Goal: Information Seeking & Learning: Compare options

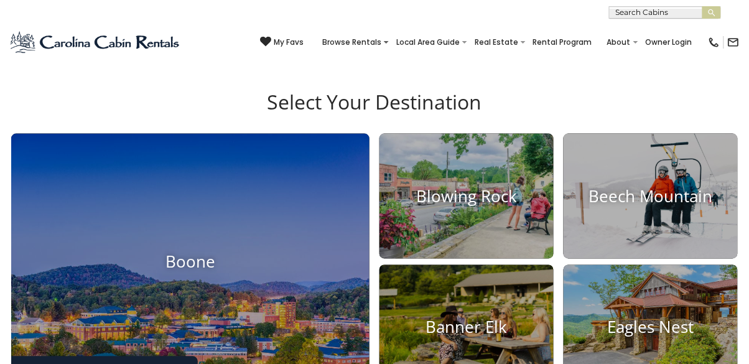
scroll to position [315, 0]
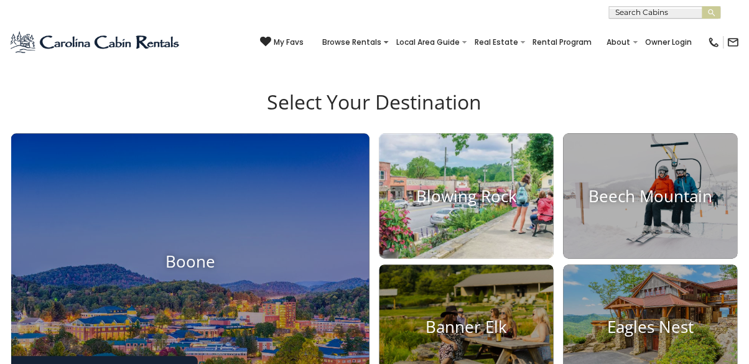
click at [490, 206] on h4 "Blowing Rock" at bounding box center [466, 196] width 174 height 19
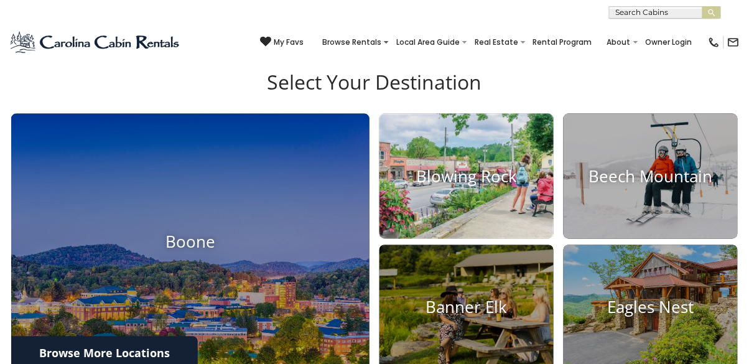
scroll to position [375, 0]
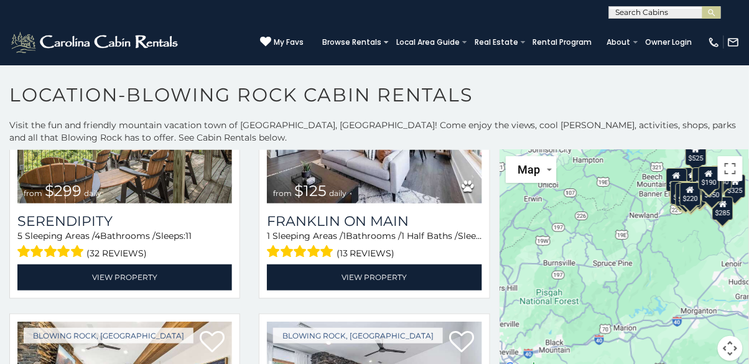
scroll to position [612, 0]
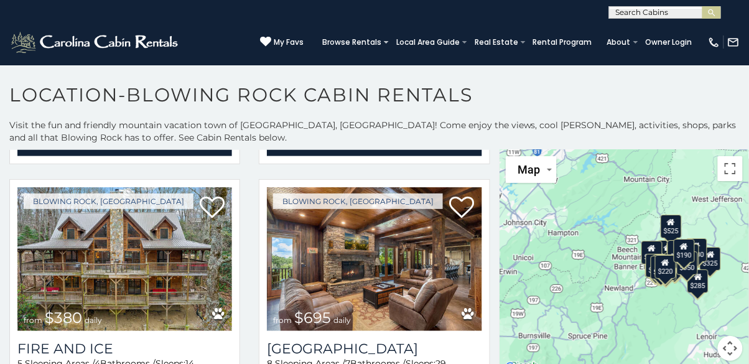
scroll to position [262, 0]
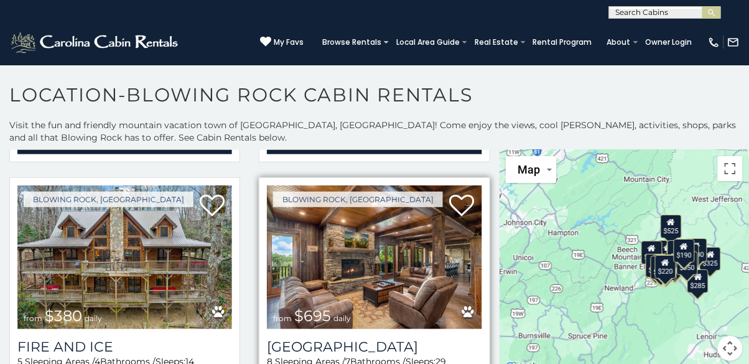
click at [388, 250] on img at bounding box center [374, 257] width 215 height 144
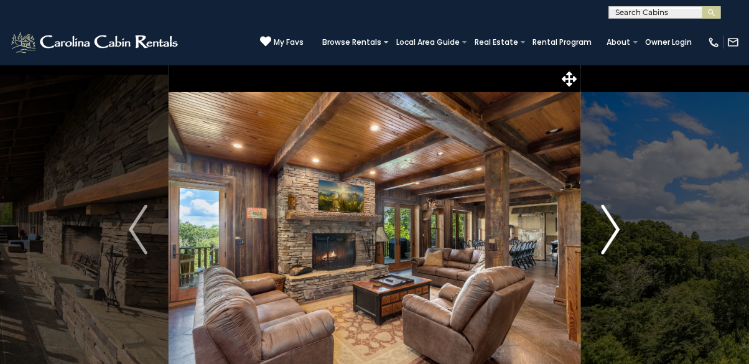
click at [621, 234] on button "Next" at bounding box center [610, 230] width 61 height 330
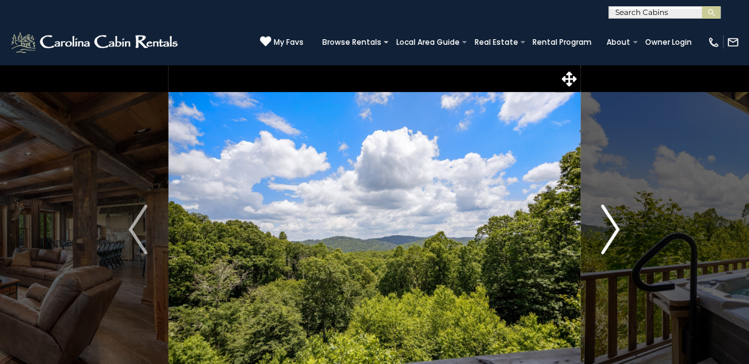
click at [624, 243] on button "Next" at bounding box center [610, 230] width 61 height 330
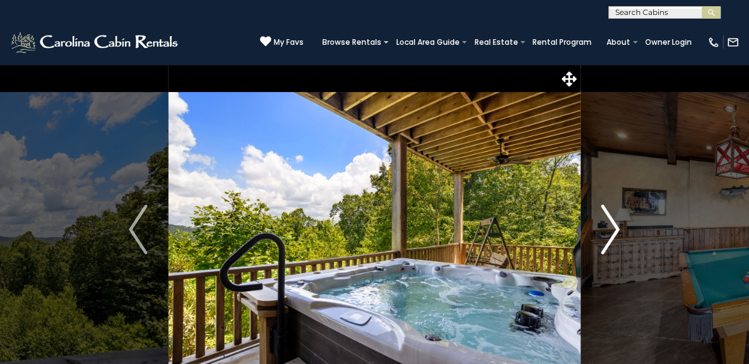
click at [627, 240] on button "Next" at bounding box center [610, 230] width 61 height 330
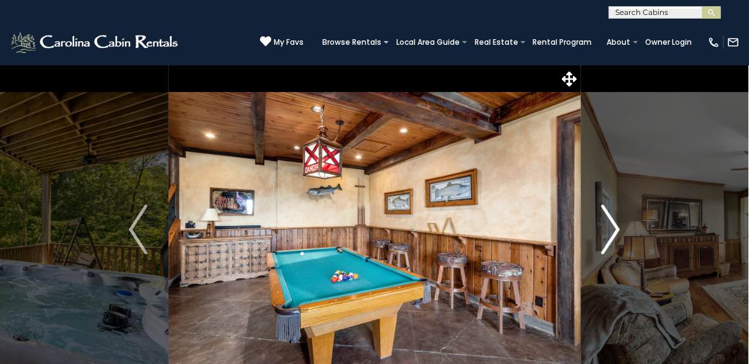
click at [625, 238] on button "Next" at bounding box center [610, 230] width 61 height 330
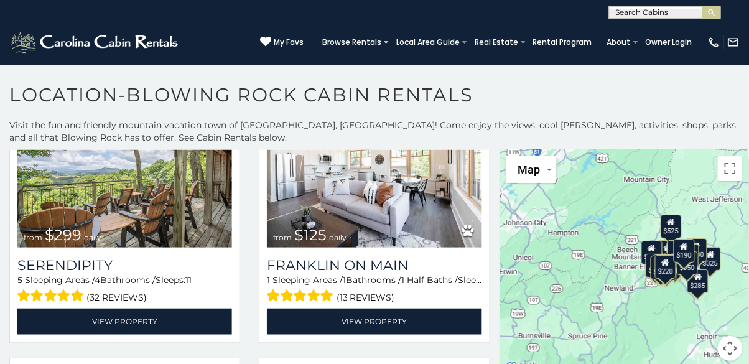
scroll to position [609, 0]
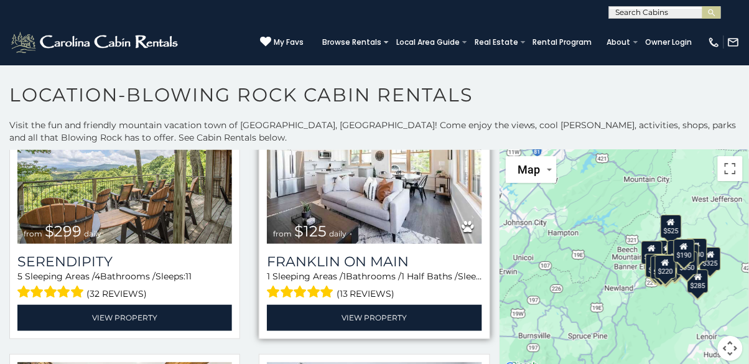
click at [422, 235] on img at bounding box center [374, 172] width 215 height 144
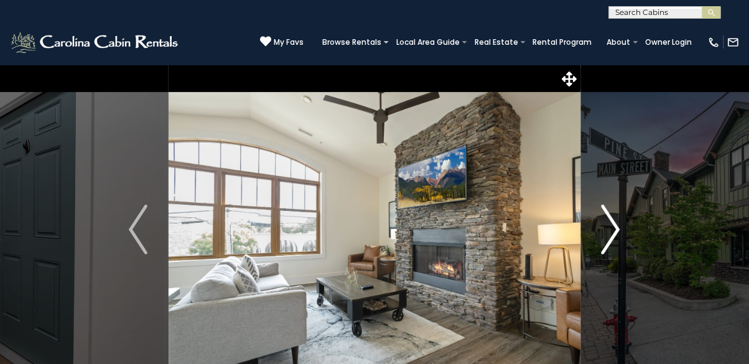
click at [617, 236] on img "Next" at bounding box center [610, 230] width 19 height 50
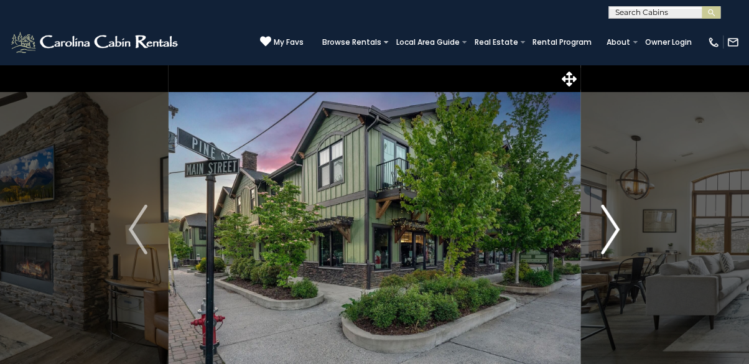
click at [618, 238] on img "Next" at bounding box center [610, 230] width 19 height 50
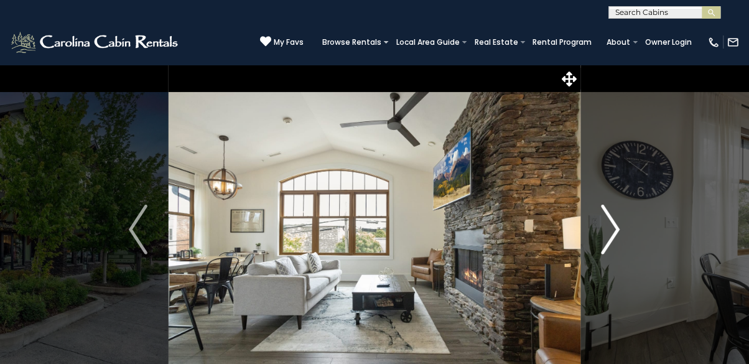
click at [609, 240] on img "Next" at bounding box center [610, 230] width 19 height 50
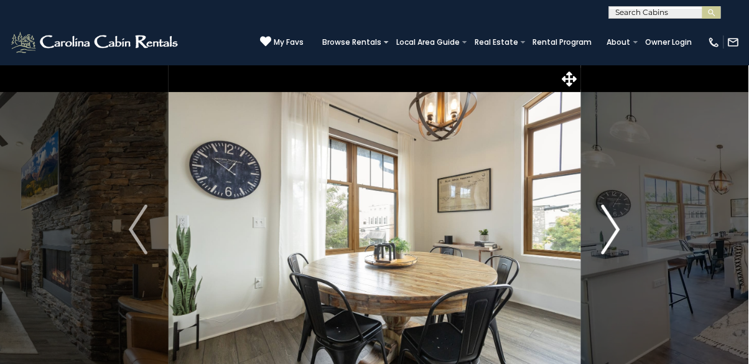
click at [614, 247] on img "Next" at bounding box center [610, 230] width 19 height 50
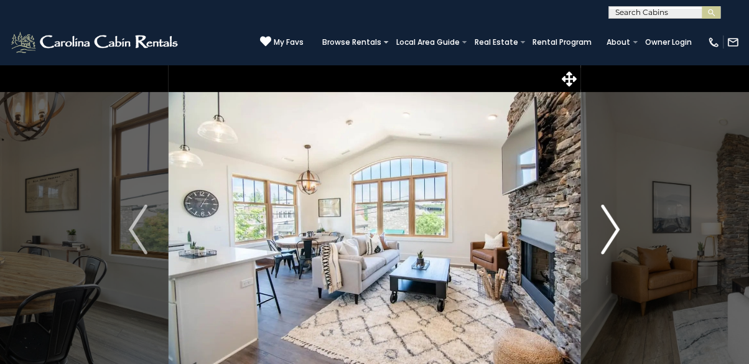
click at [619, 231] on img "Next" at bounding box center [610, 230] width 19 height 50
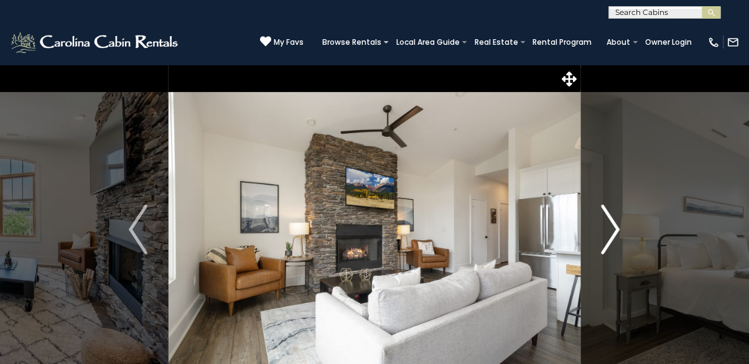
click at [620, 232] on img "Next" at bounding box center [610, 230] width 19 height 50
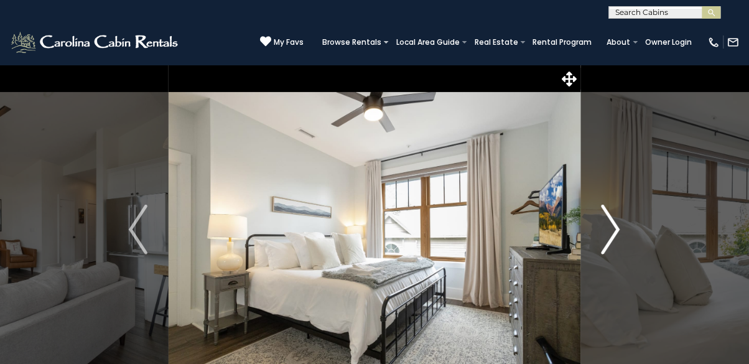
click at [628, 218] on button "Next" at bounding box center [610, 230] width 61 height 330
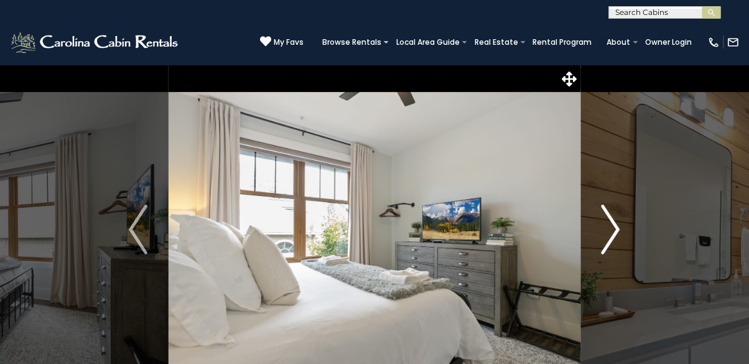
click at [610, 233] on img "Next" at bounding box center [610, 230] width 19 height 50
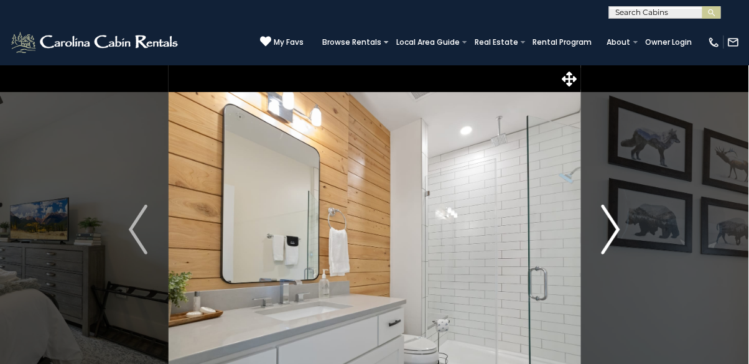
click at [605, 231] on img "Next" at bounding box center [610, 230] width 19 height 50
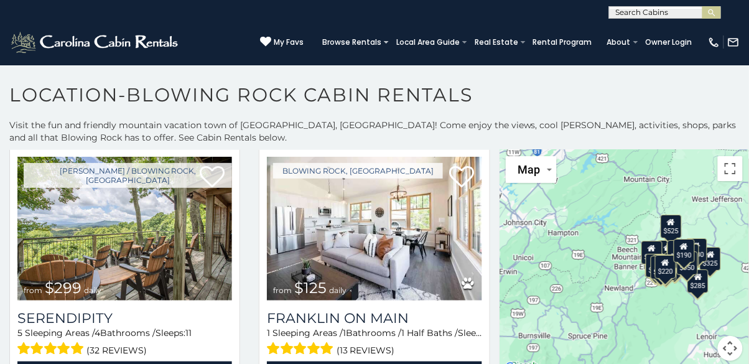
scroll to position [553, 0]
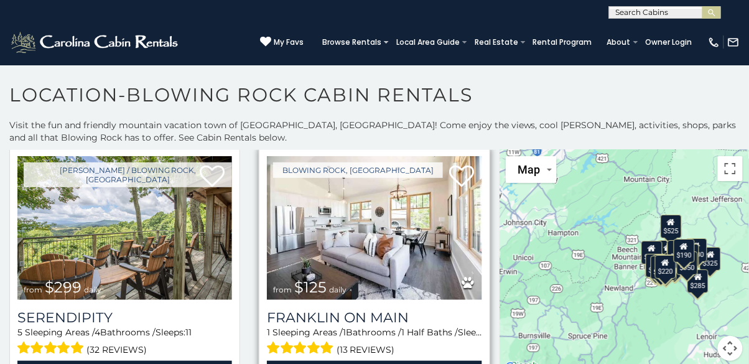
click at [370, 244] on img at bounding box center [374, 228] width 215 height 144
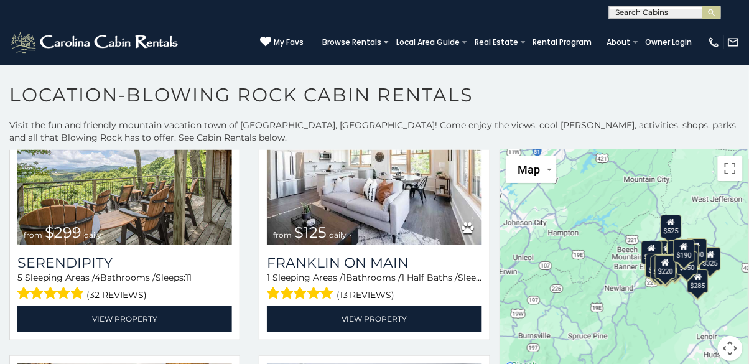
scroll to position [608, 0]
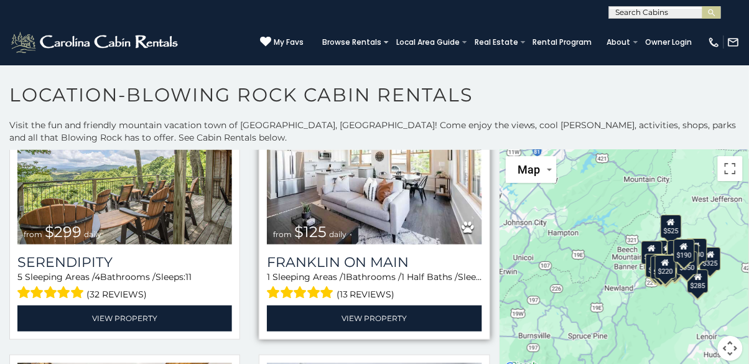
click at [371, 220] on img at bounding box center [374, 173] width 215 height 144
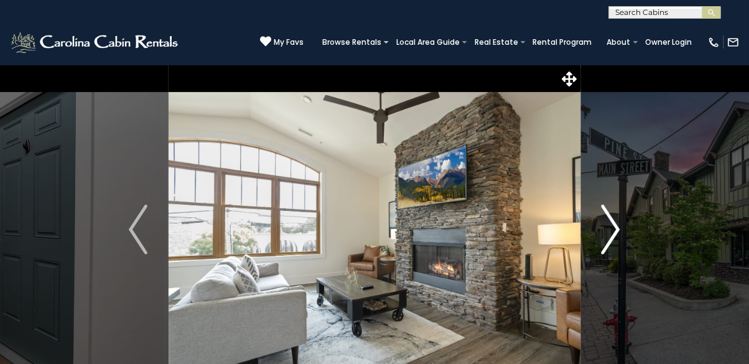
click at [619, 231] on img "Next" at bounding box center [610, 230] width 19 height 50
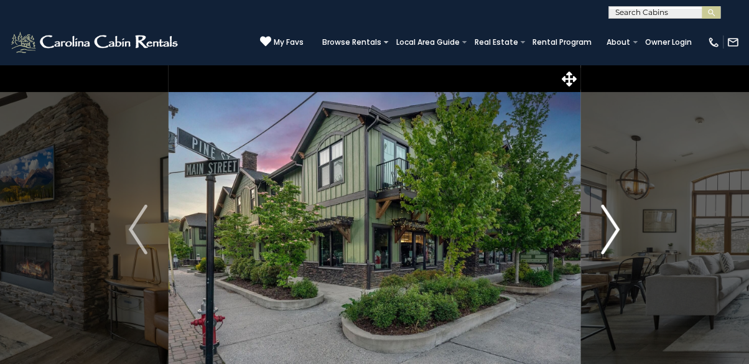
click at [625, 229] on button "Next" at bounding box center [610, 230] width 61 height 330
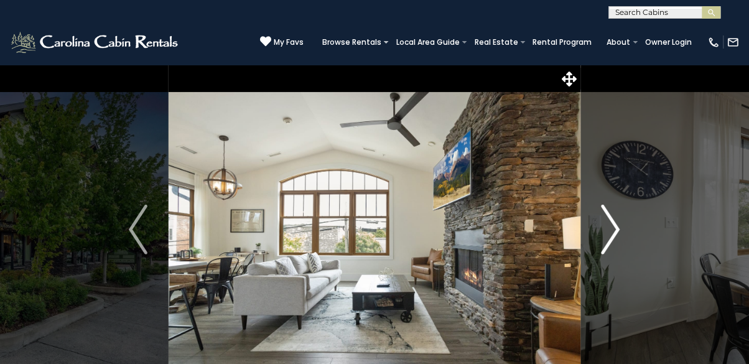
click at [626, 229] on button "Next" at bounding box center [610, 230] width 61 height 330
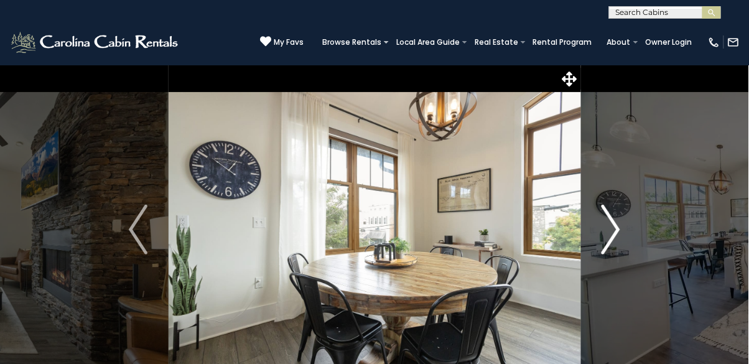
click at [624, 228] on button "Next" at bounding box center [610, 230] width 61 height 330
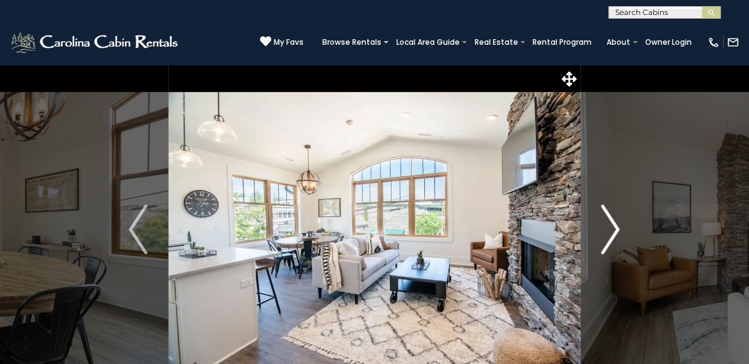
click at [622, 229] on button "Next" at bounding box center [610, 230] width 61 height 330
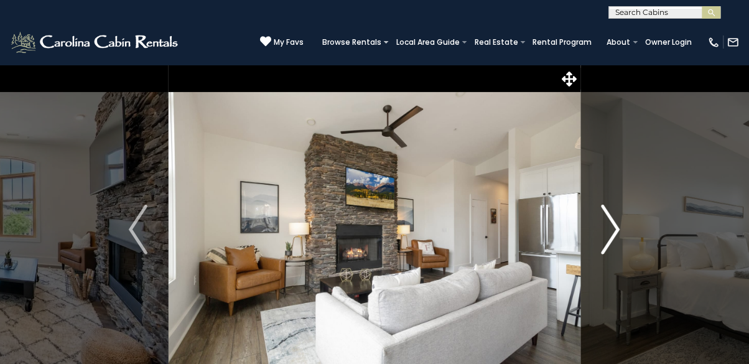
click at [619, 233] on img "Next" at bounding box center [610, 230] width 19 height 50
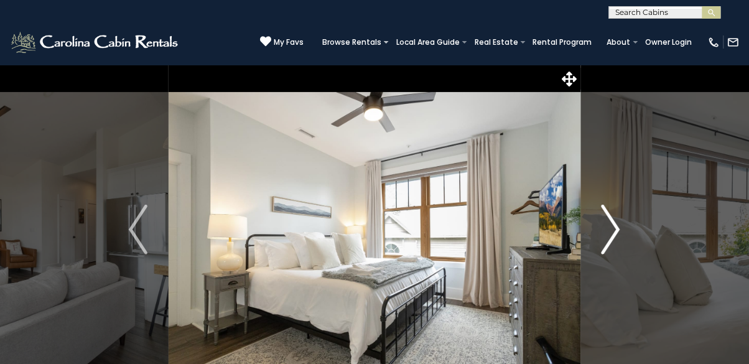
click at [624, 229] on button "Next" at bounding box center [610, 230] width 61 height 330
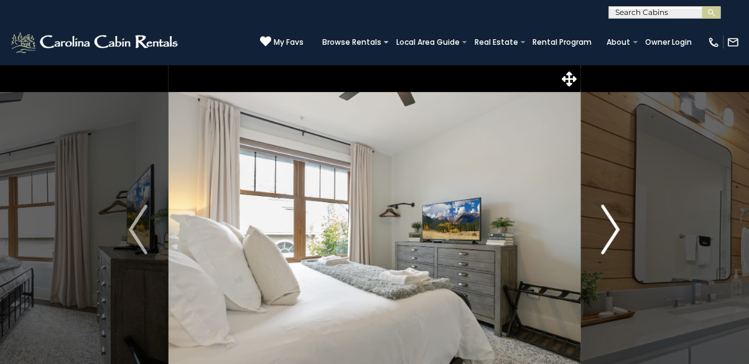
click at [626, 231] on button "Next" at bounding box center [610, 230] width 61 height 330
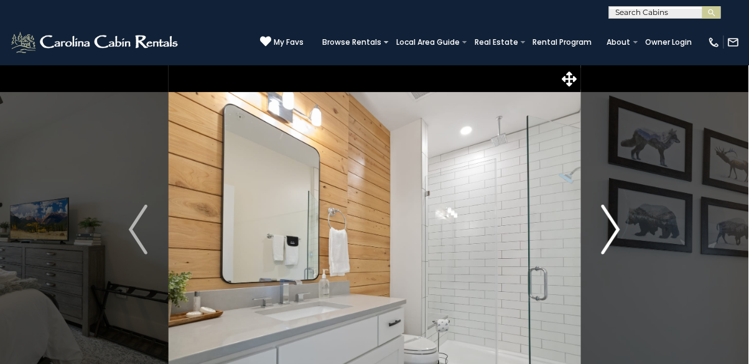
click at [618, 229] on img "Next" at bounding box center [610, 230] width 19 height 50
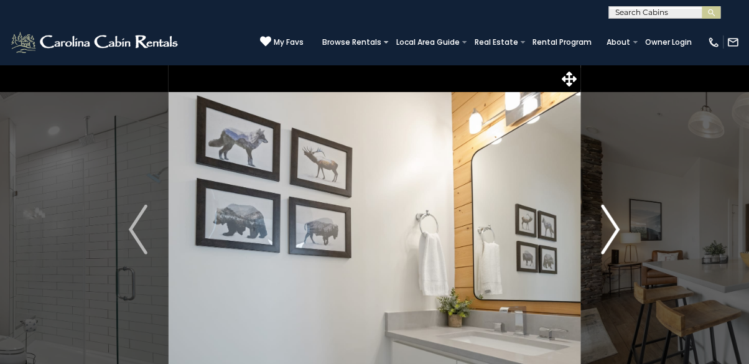
click at [622, 229] on button "Next" at bounding box center [610, 230] width 61 height 330
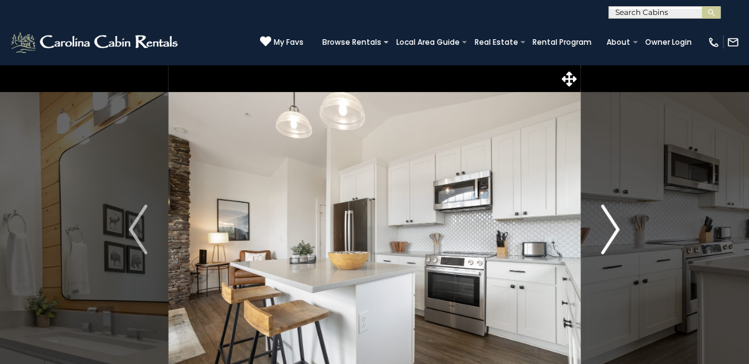
click at [622, 233] on button "Next" at bounding box center [610, 230] width 61 height 330
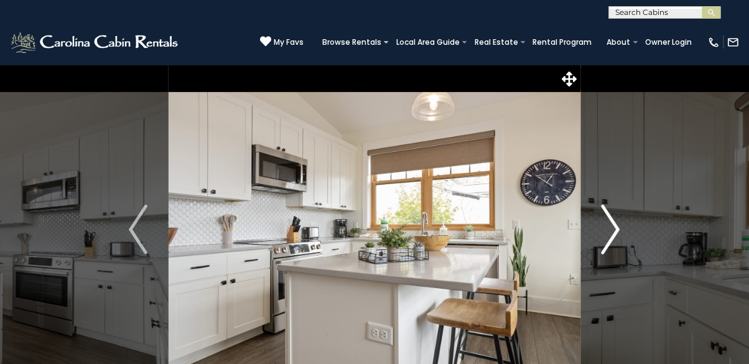
click at [622, 232] on button "Next" at bounding box center [610, 230] width 61 height 330
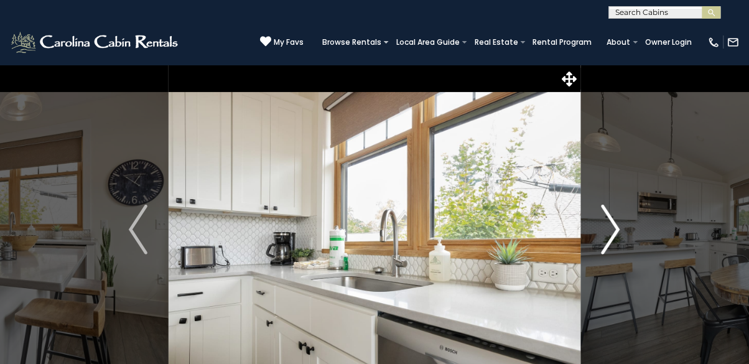
click at [623, 230] on button "Next" at bounding box center [610, 230] width 61 height 330
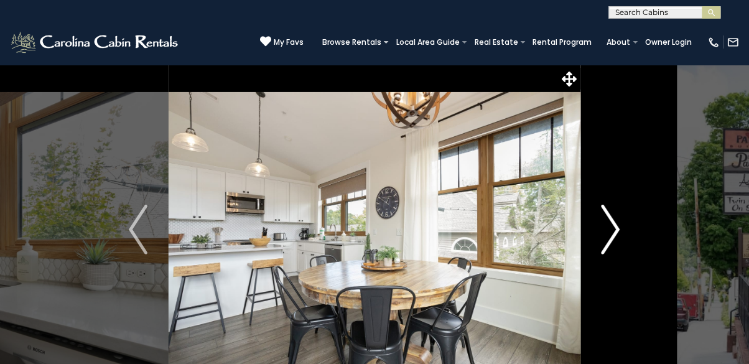
click at [623, 228] on button "Next" at bounding box center [610, 230] width 61 height 330
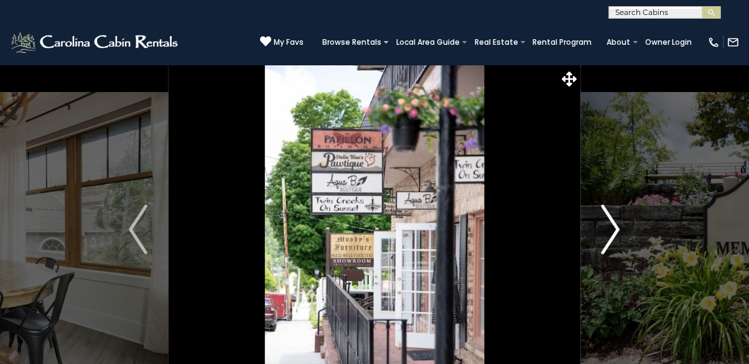
click at [625, 223] on button "Next" at bounding box center [610, 230] width 61 height 330
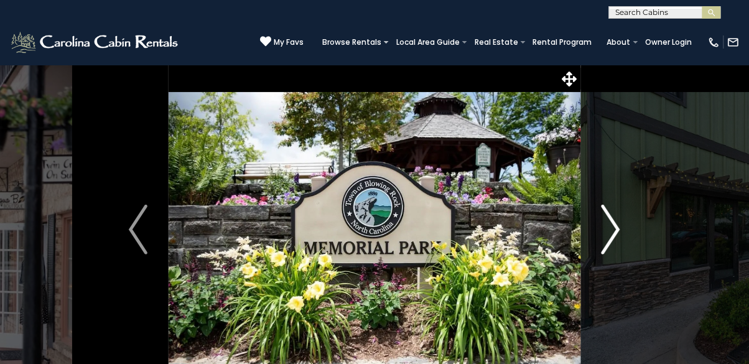
click at [623, 232] on button "Next" at bounding box center [610, 230] width 61 height 330
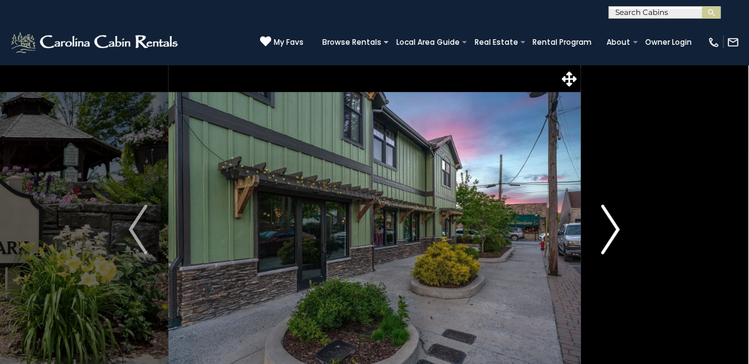
click at [624, 238] on button "Next" at bounding box center [610, 230] width 61 height 330
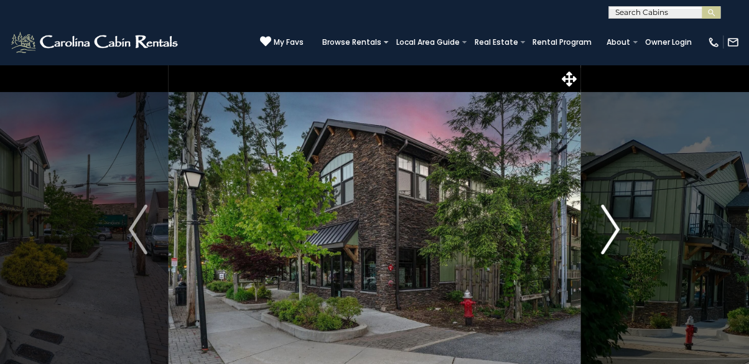
click at [619, 226] on img "Next" at bounding box center [610, 230] width 19 height 50
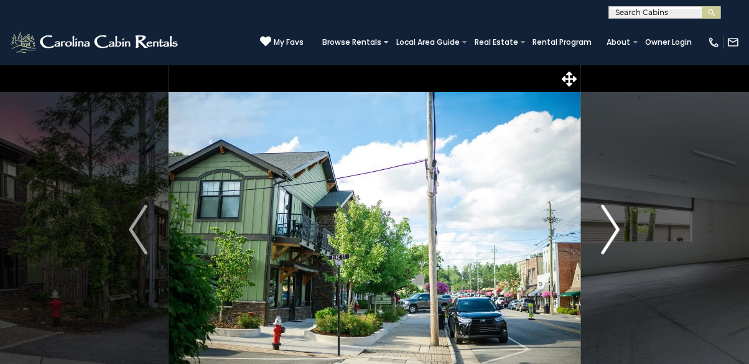
click at [611, 241] on img "Next" at bounding box center [610, 230] width 19 height 50
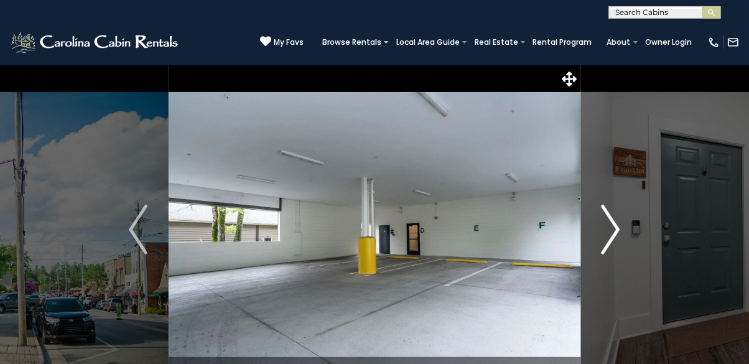
click at [613, 234] on img "Next" at bounding box center [610, 230] width 19 height 50
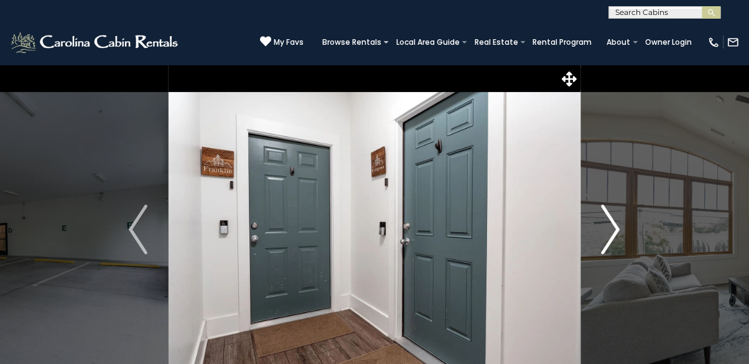
click at [609, 239] on img "Next" at bounding box center [610, 230] width 19 height 50
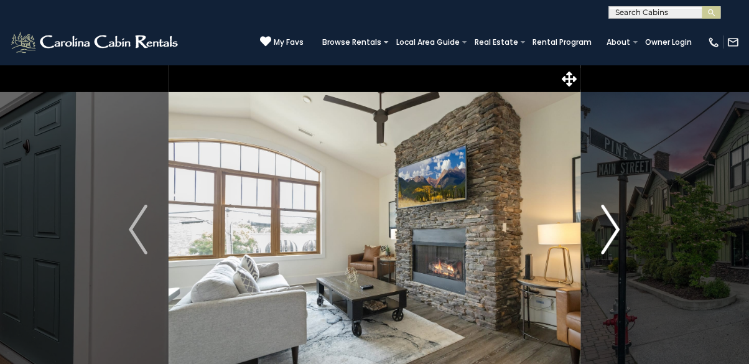
click at [609, 239] on img "Next" at bounding box center [610, 230] width 19 height 50
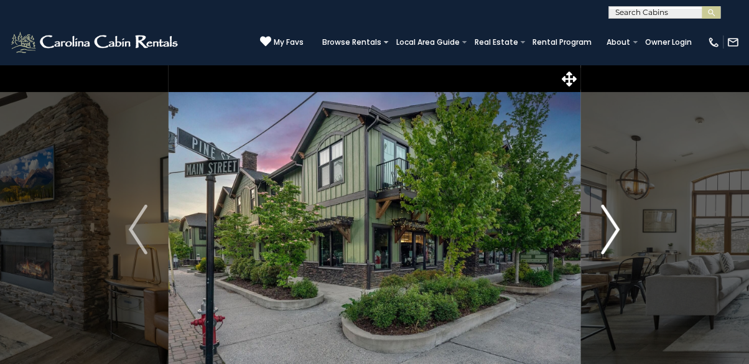
click at [621, 234] on button "Next" at bounding box center [610, 230] width 61 height 330
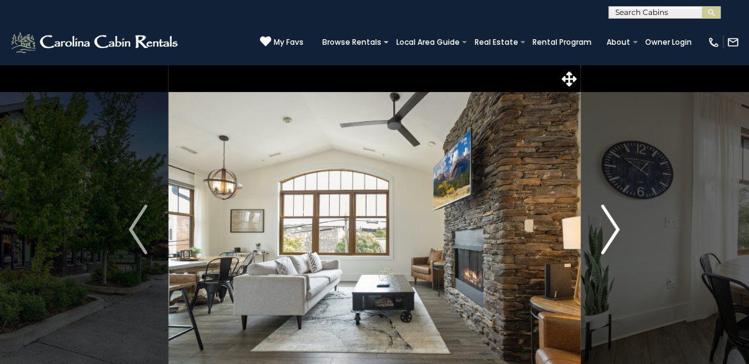
click at [622, 237] on button "Next" at bounding box center [610, 230] width 61 height 330
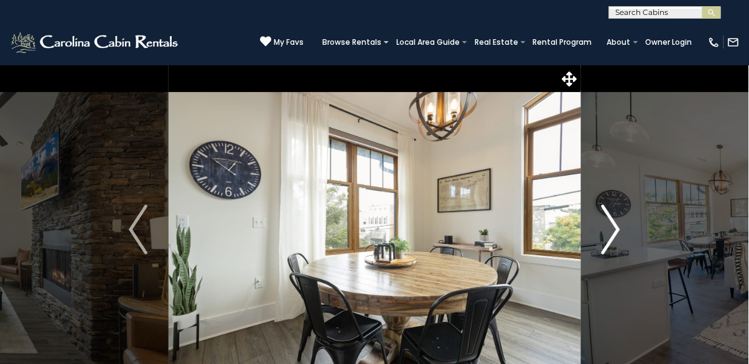
click at [622, 238] on button "Next" at bounding box center [610, 230] width 61 height 330
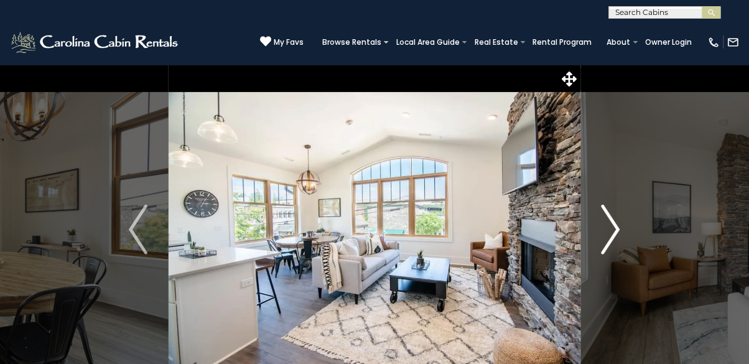
click at [626, 236] on button "Next" at bounding box center [610, 230] width 61 height 330
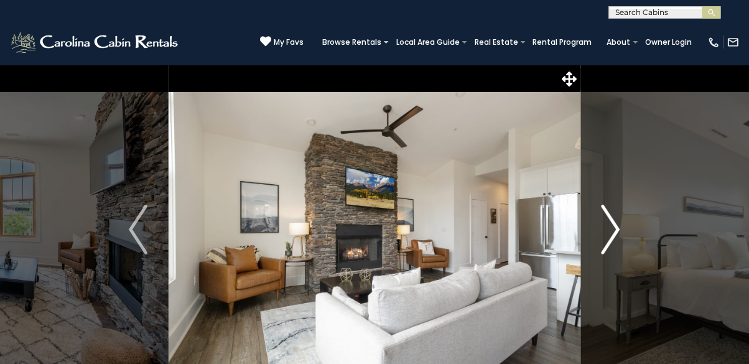
click at [625, 235] on button "Next" at bounding box center [610, 230] width 61 height 330
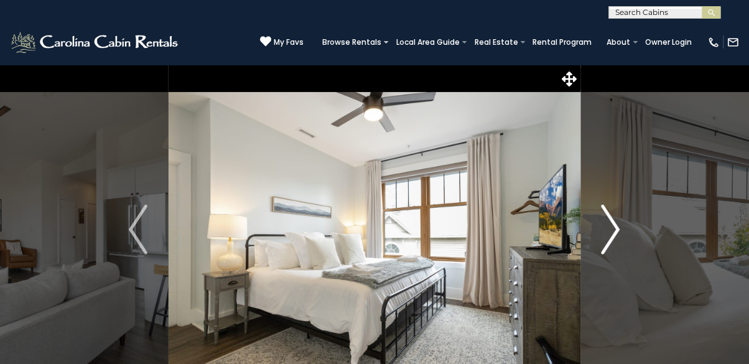
click at [627, 224] on button "Next" at bounding box center [610, 230] width 61 height 330
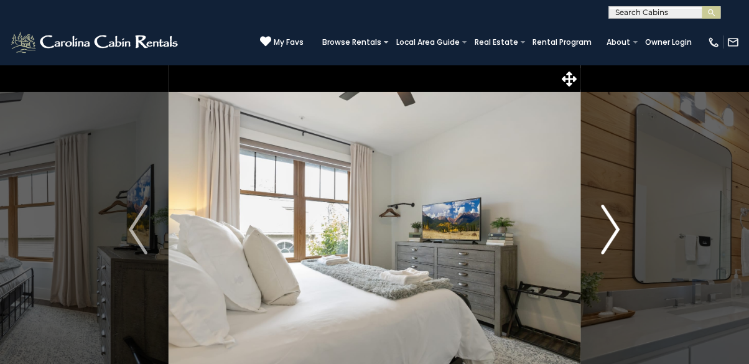
click at [628, 233] on button "Next" at bounding box center [610, 230] width 61 height 330
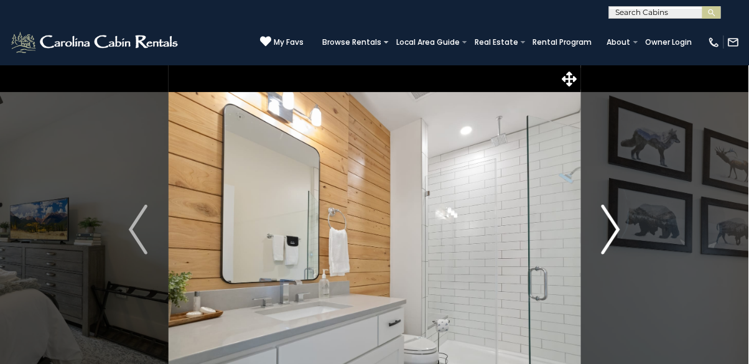
click at [634, 231] on button "Next" at bounding box center [610, 230] width 61 height 330
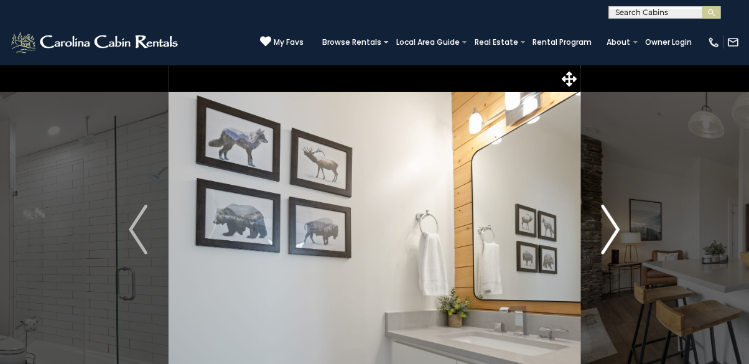
click at [624, 233] on button "Next" at bounding box center [610, 230] width 61 height 330
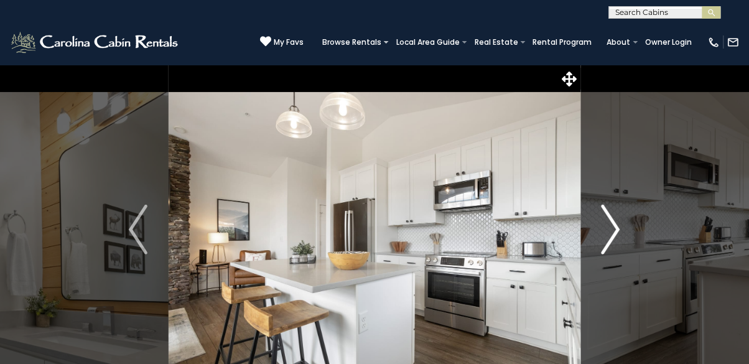
click at [629, 234] on button "Next" at bounding box center [610, 230] width 61 height 330
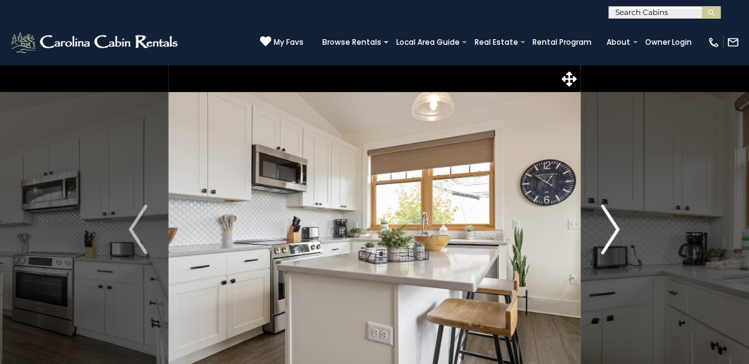
click at [624, 238] on button "Next" at bounding box center [610, 230] width 61 height 330
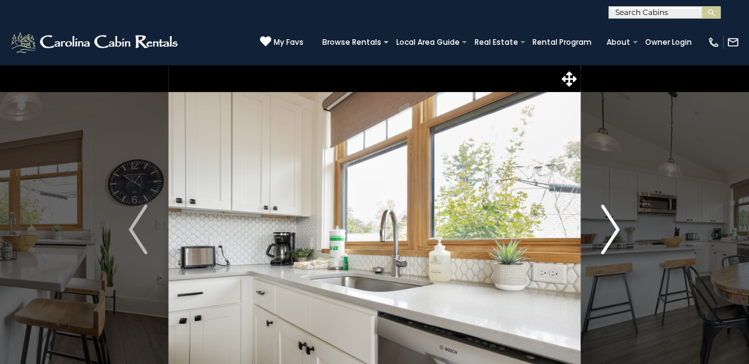
click at [622, 232] on button "Next" at bounding box center [610, 230] width 61 height 330
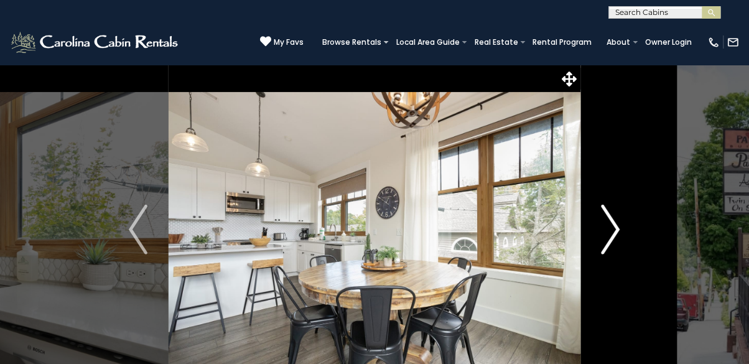
click at [617, 239] on img "Next" at bounding box center [610, 230] width 19 height 50
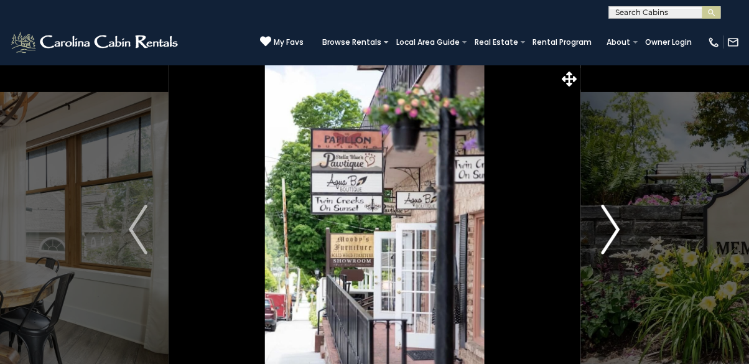
click at [622, 234] on button "Next" at bounding box center [610, 230] width 61 height 330
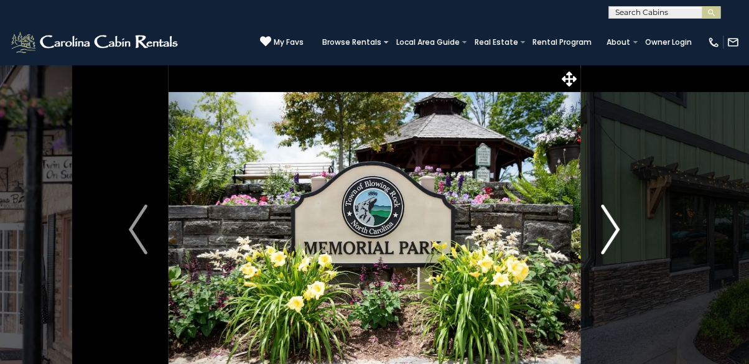
click at [626, 229] on button "Next" at bounding box center [610, 230] width 61 height 330
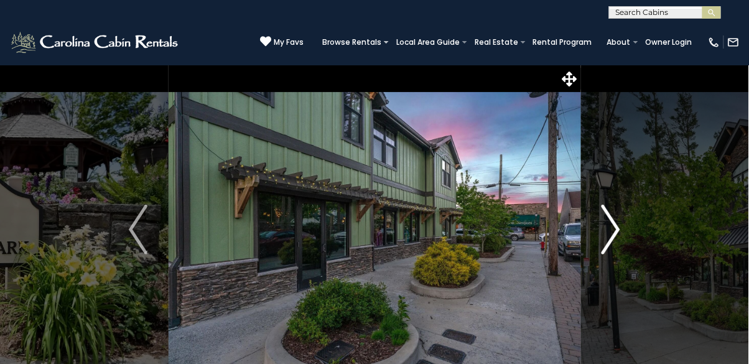
click at [617, 239] on img "Next" at bounding box center [610, 230] width 19 height 50
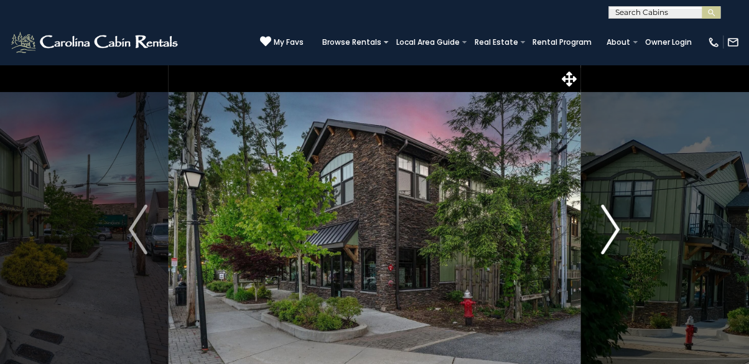
click at [621, 236] on button "Next" at bounding box center [610, 230] width 61 height 330
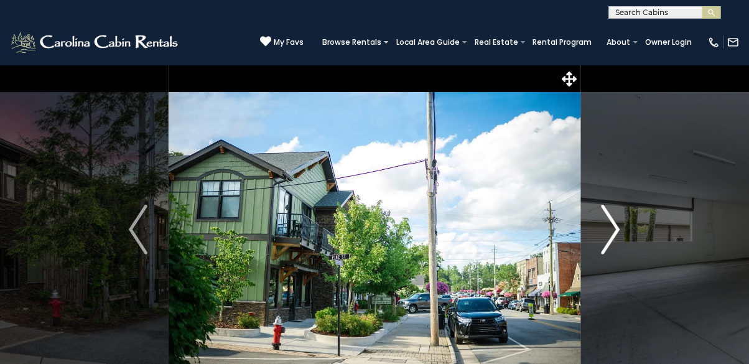
click at [622, 231] on button "Next" at bounding box center [610, 230] width 61 height 330
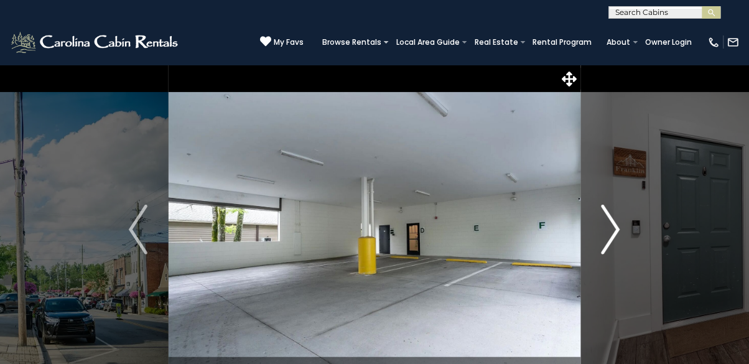
click at [629, 232] on button "Next" at bounding box center [610, 230] width 61 height 330
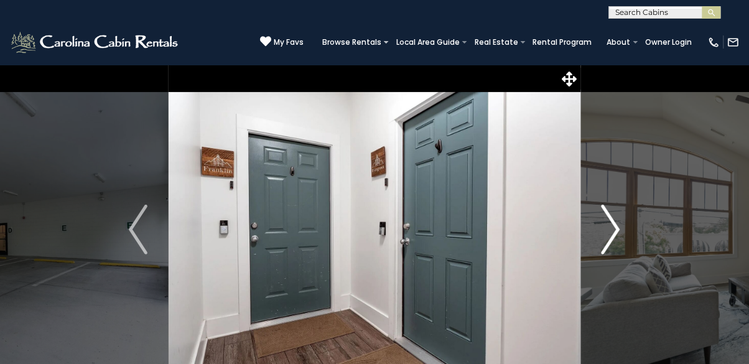
click at [622, 233] on button "Next" at bounding box center [610, 230] width 61 height 330
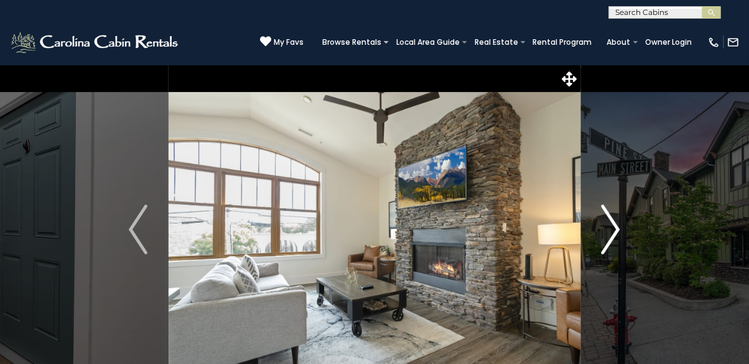
click at [623, 234] on button "Next" at bounding box center [610, 230] width 61 height 330
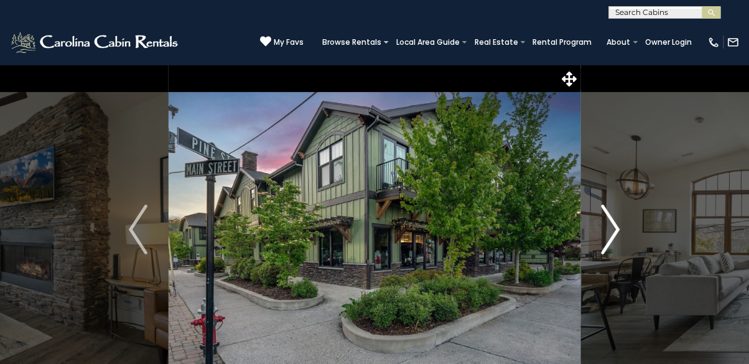
click at [612, 234] on img "Next" at bounding box center [610, 230] width 19 height 50
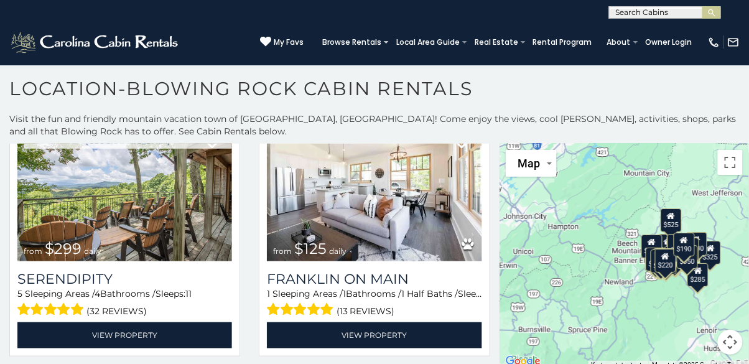
scroll to position [587, 0]
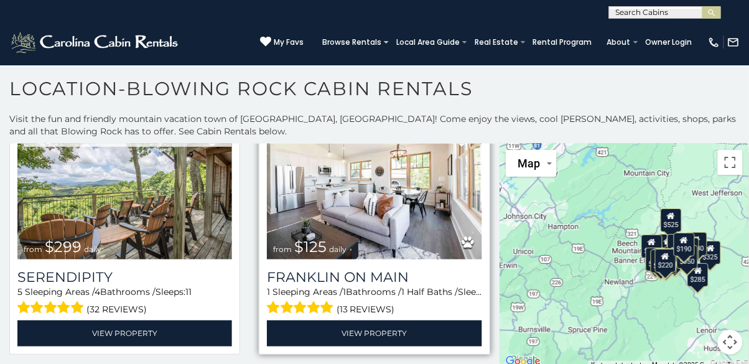
click at [400, 224] on img at bounding box center [374, 188] width 215 height 144
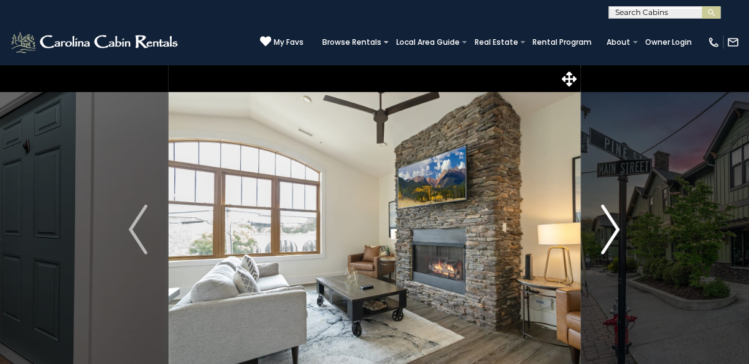
click at [619, 239] on img "Next" at bounding box center [610, 230] width 19 height 50
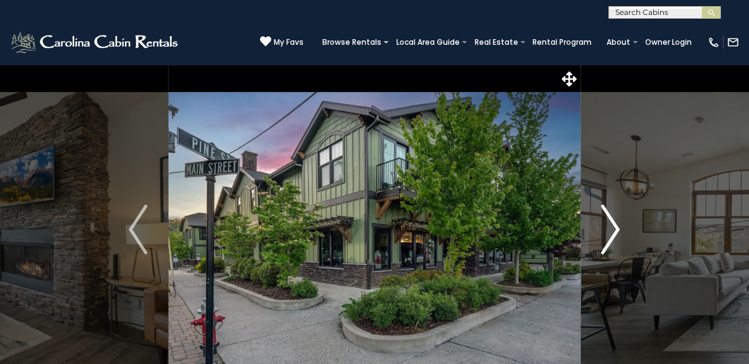
click at [622, 234] on button "Next" at bounding box center [610, 230] width 61 height 330
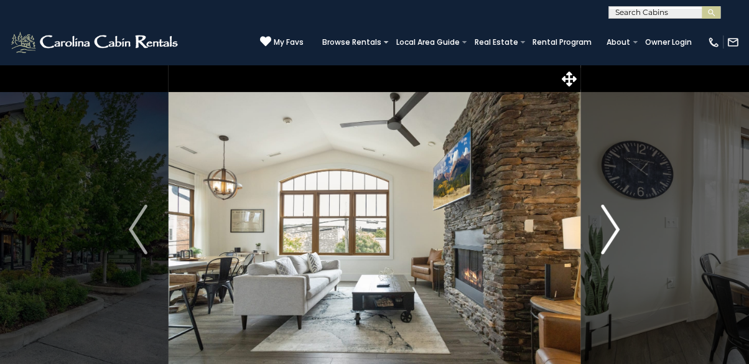
click at [619, 240] on img "Next" at bounding box center [610, 230] width 19 height 50
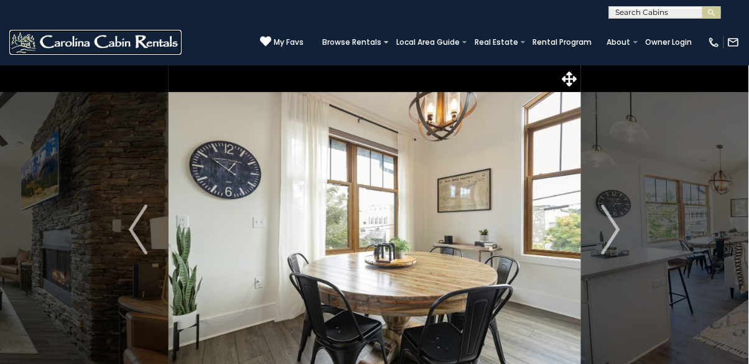
click at [96, 42] on img at bounding box center [95, 42] width 172 height 25
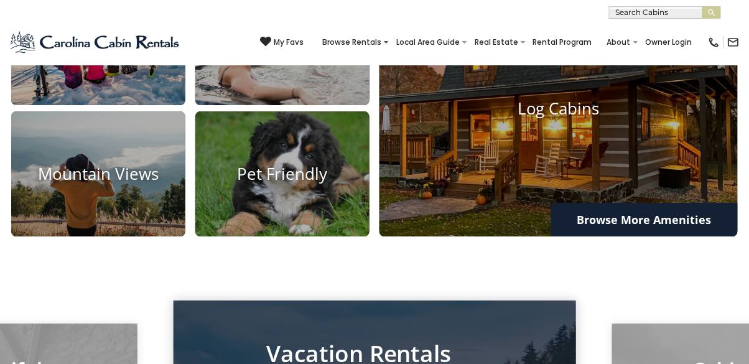
scroll to position [841, 0]
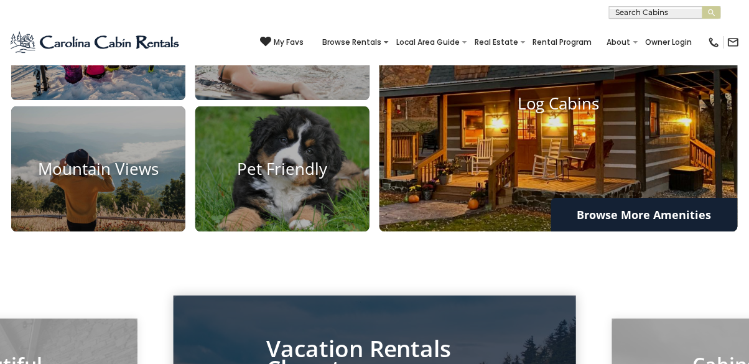
click at [672, 201] on img at bounding box center [558, 103] width 394 height 281
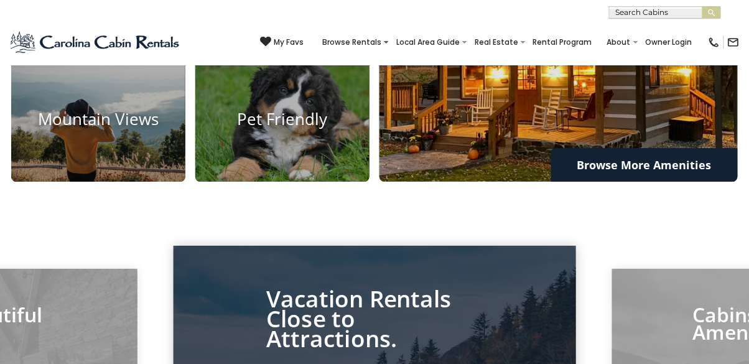
scroll to position [901, 0]
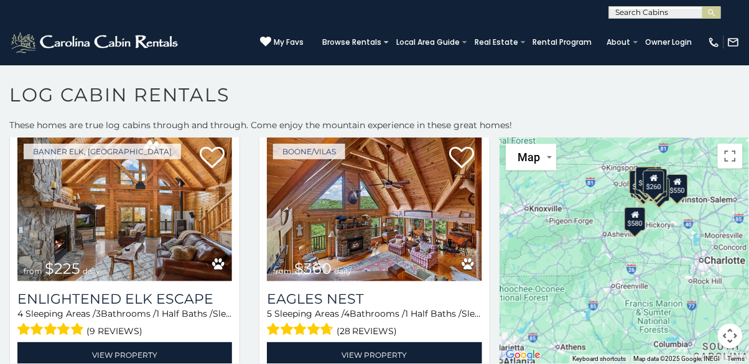
scroll to position [2130, 0]
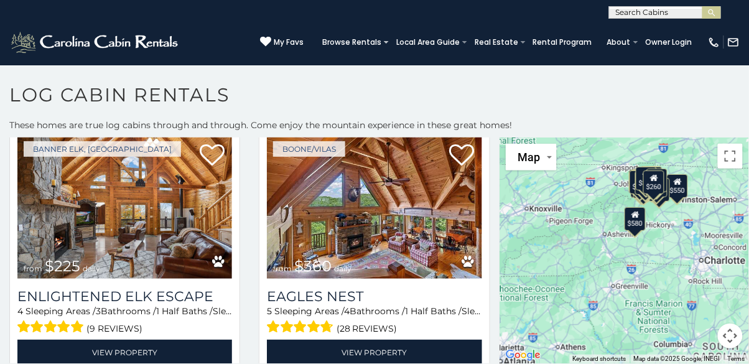
click at [678, 124] on p "These homes are true log cabins through and through. Come enjoy the mountain ex…" at bounding box center [374, 125] width 749 height 12
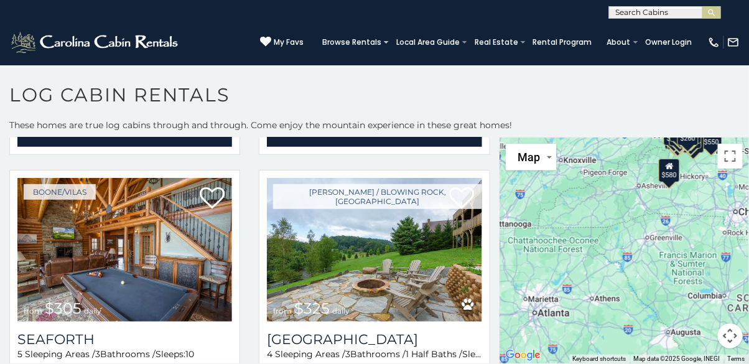
scroll to position [3398, 0]
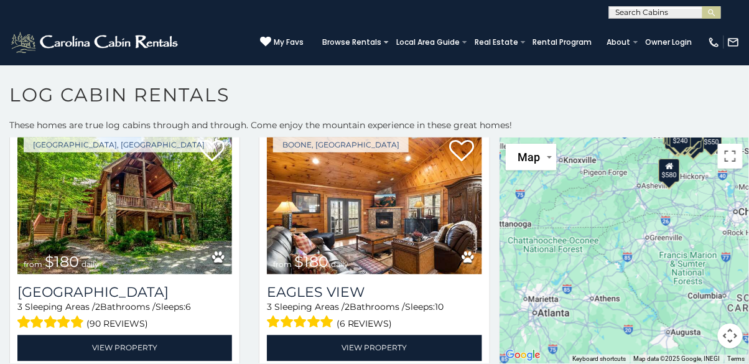
scroll to position [6848, 0]
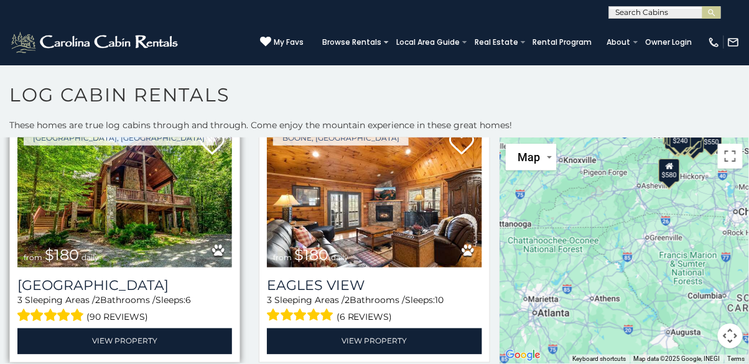
click at [137, 249] on img at bounding box center [124, 196] width 215 height 144
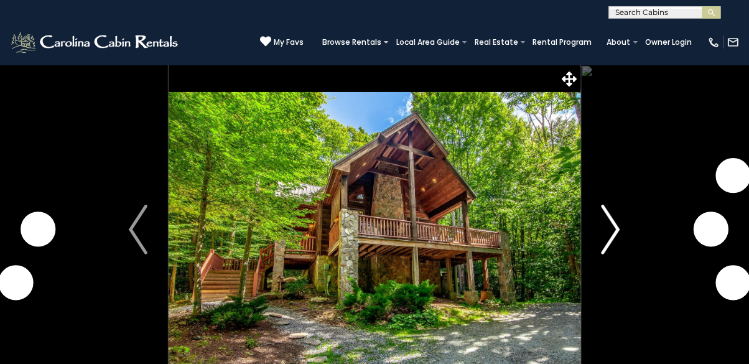
click at [630, 236] on button "Next" at bounding box center [610, 230] width 61 height 330
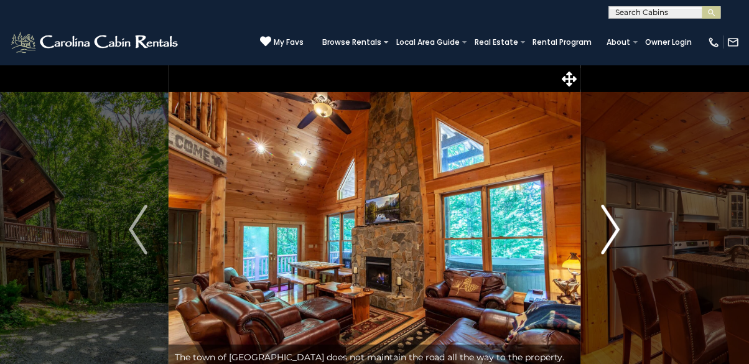
click at [627, 233] on button "Next" at bounding box center [610, 230] width 61 height 330
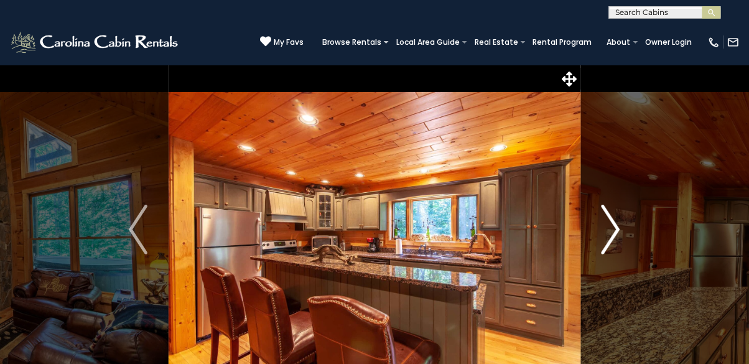
click at [625, 235] on button "Next" at bounding box center [610, 230] width 61 height 330
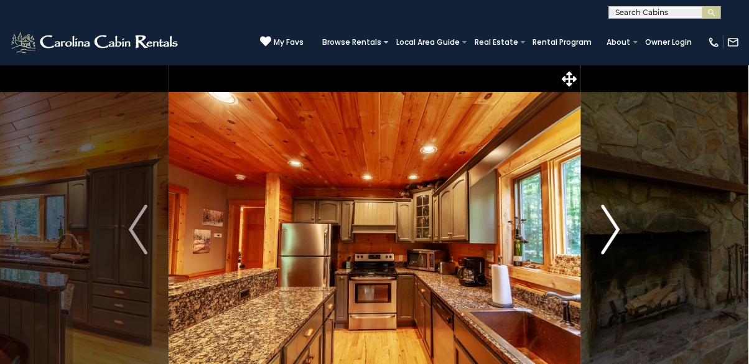
click at [624, 231] on button "Next" at bounding box center [610, 230] width 61 height 330
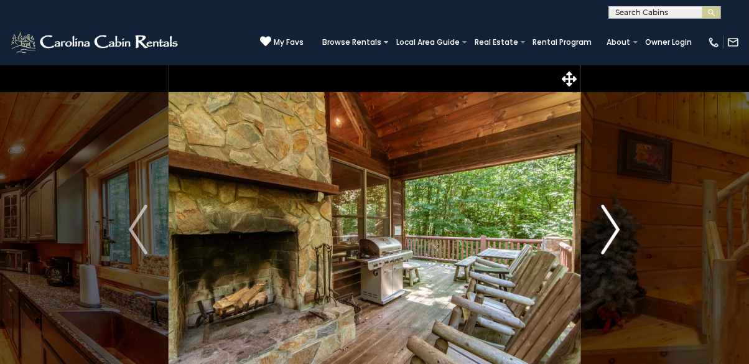
click at [627, 234] on button "Next" at bounding box center [610, 230] width 61 height 330
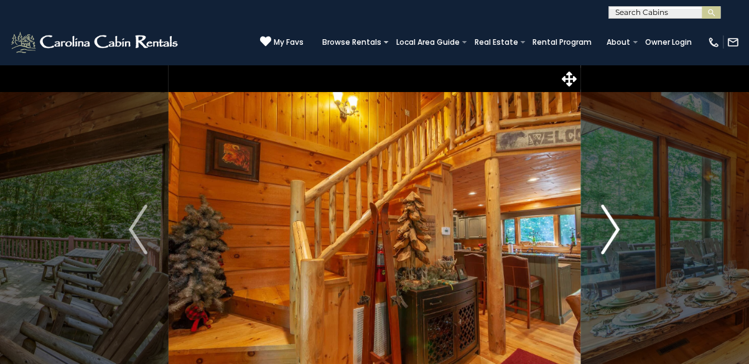
click at [627, 231] on button "Next" at bounding box center [610, 230] width 61 height 330
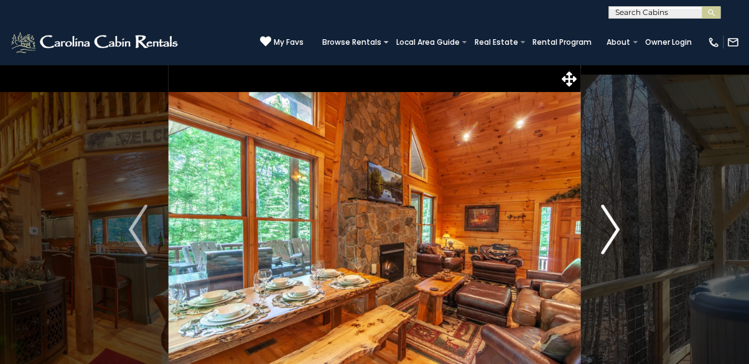
click at [631, 234] on button "Next" at bounding box center [610, 230] width 61 height 330
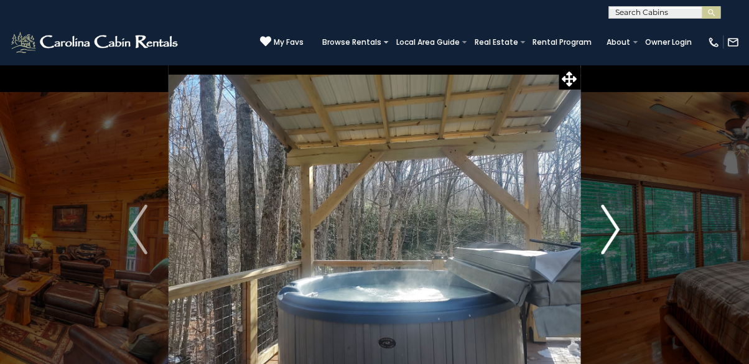
click at [626, 233] on button "Next" at bounding box center [610, 230] width 61 height 330
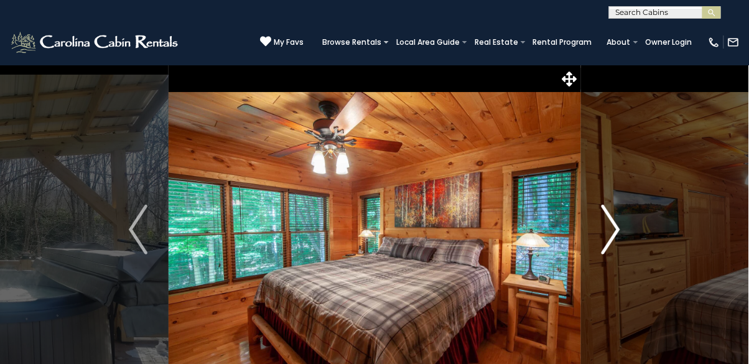
click at [625, 236] on button "Next" at bounding box center [610, 230] width 61 height 330
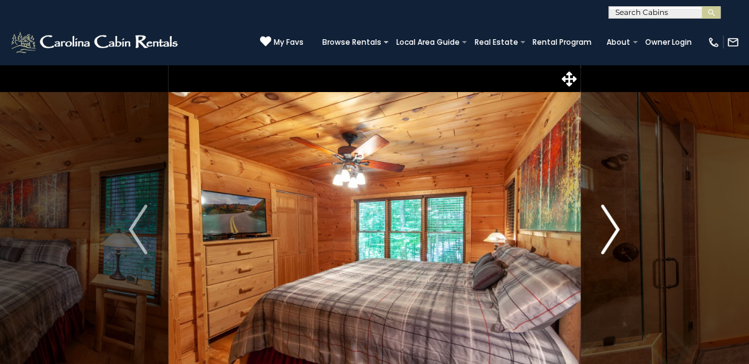
click at [626, 231] on button "Next" at bounding box center [610, 230] width 61 height 330
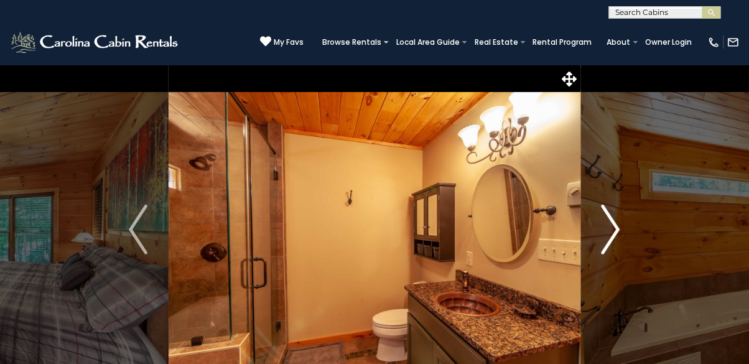
click at [621, 231] on button "Next" at bounding box center [610, 230] width 61 height 330
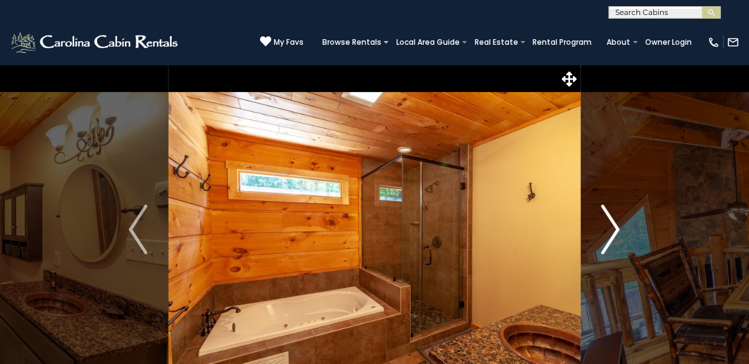
click at [625, 229] on button "Next" at bounding box center [610, 230] width 61 height 330
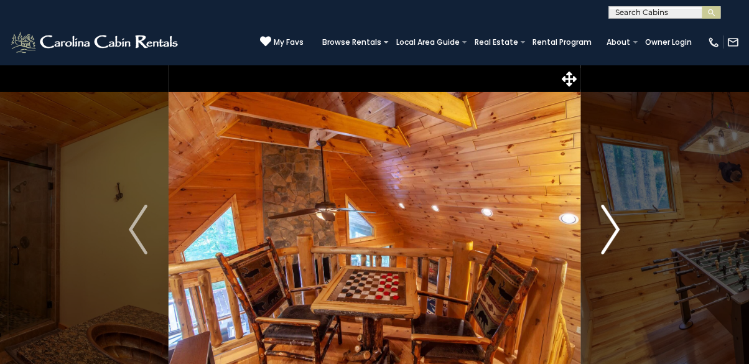
click at [618, 233] on img "Next" at bounding box center [610, 230] width 19 height 50
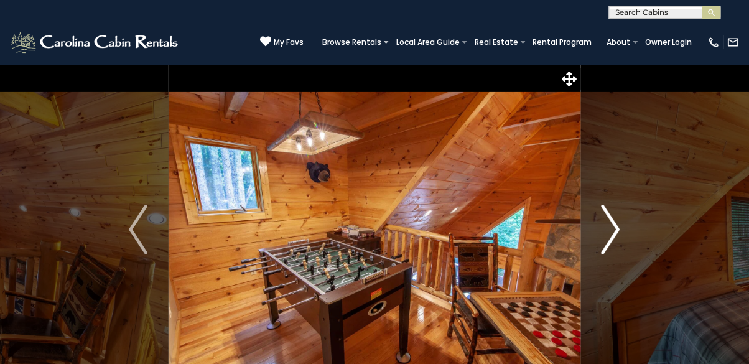
click at [624, 236] on button "Next" at bounding box center [610, 230] width 61 height 330
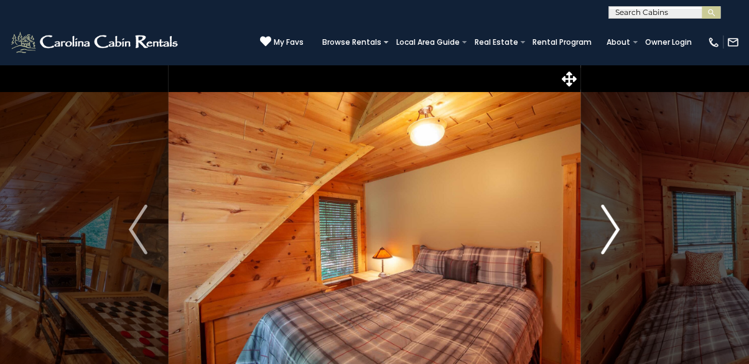
click at [631, 237] on button "Next" at bounding box center [610, 230] width 61 height 330
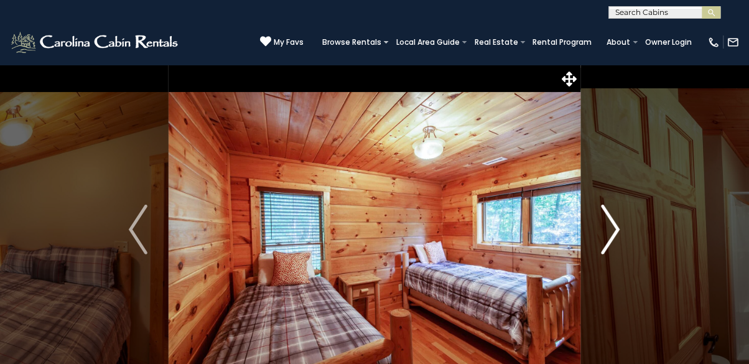
click at [628, 234] on button "Next" at bounding box center [610, 230] width 61 height 330
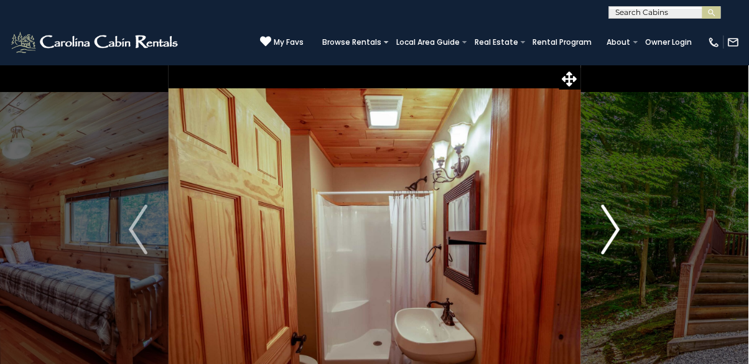
click at [626, 238] on button "Next" at bounding box center [610, 230] width 61 height 330
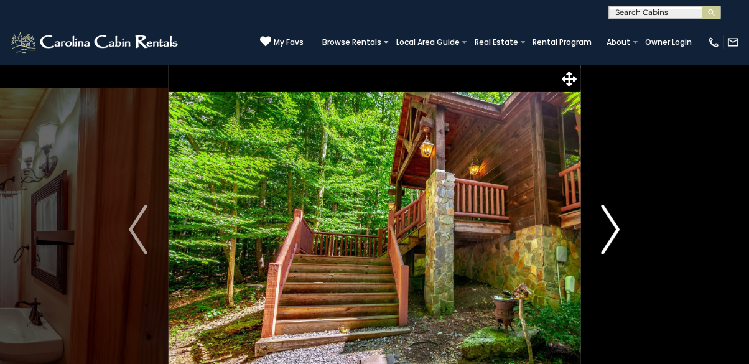
scroll to position [6, 0]
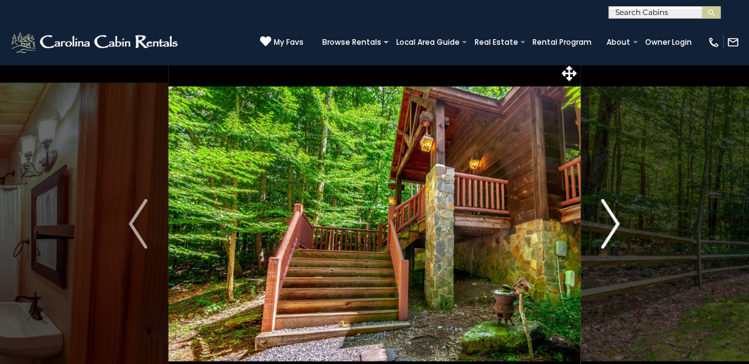
click at [621, 225] on button "Next" at bounding box center [610, 224] width 61 height 330
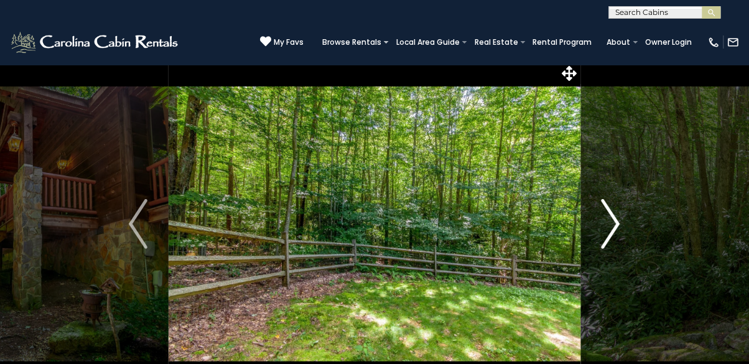
click at [622, 225] on button "Next" at bounding box center [610, 224] width 61 height 330
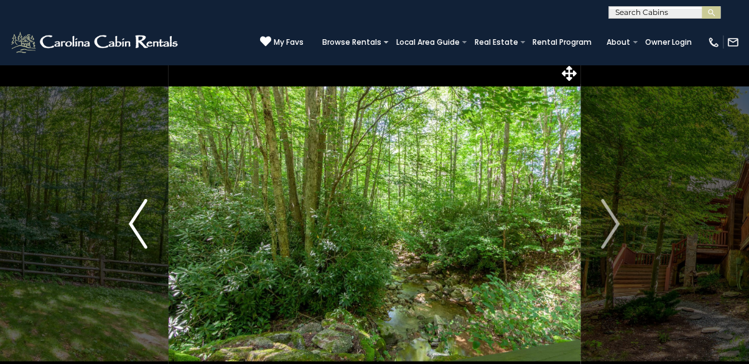
click at [136, 220] on img "Previous" at bounding box center [138, 224] width 19 height 50
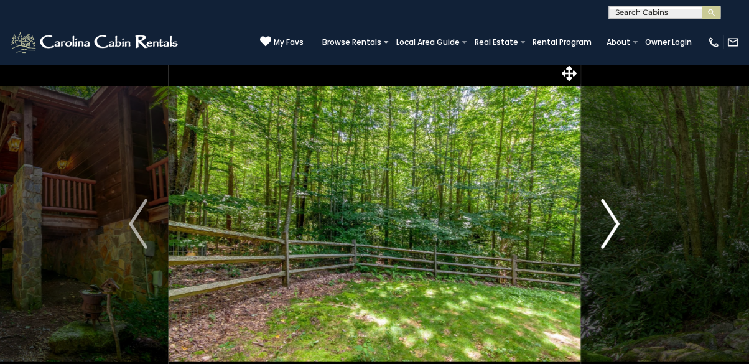
click at [619, 228] on img "Next" at bounding box center [610, 224] width 19 height 50
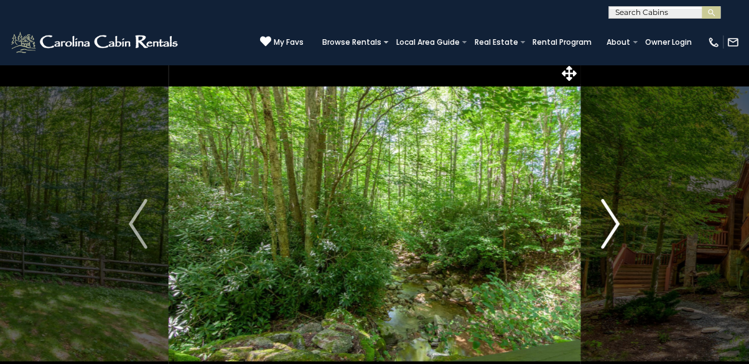
click at [626, 233] on button "Next" at bounding box center [610, 224] width 61 height 330
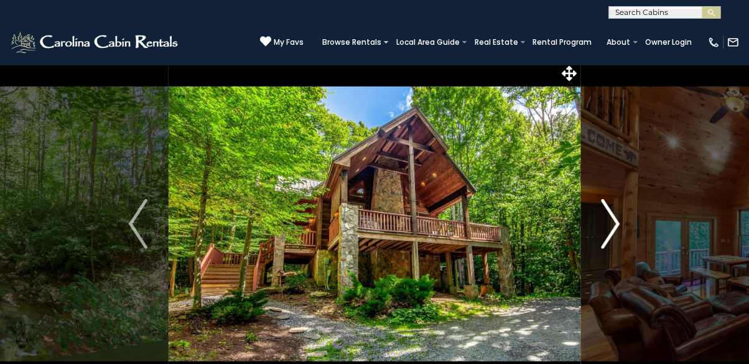
click at [629, 231] on button "Next" at bounding box center [610, 224] width 61 height 330
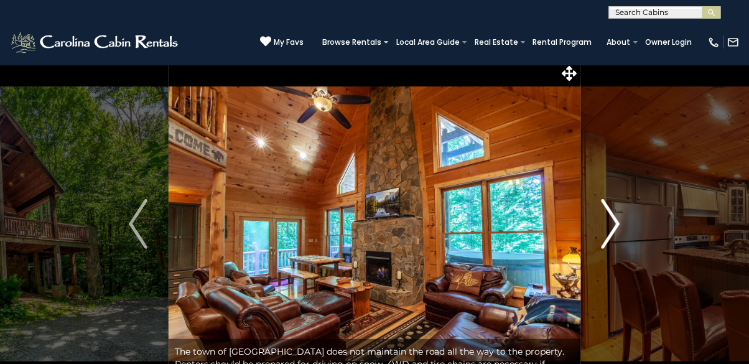
click at [626, 233] on button "Next" at bounding box center [610, 224] width 61 height 330
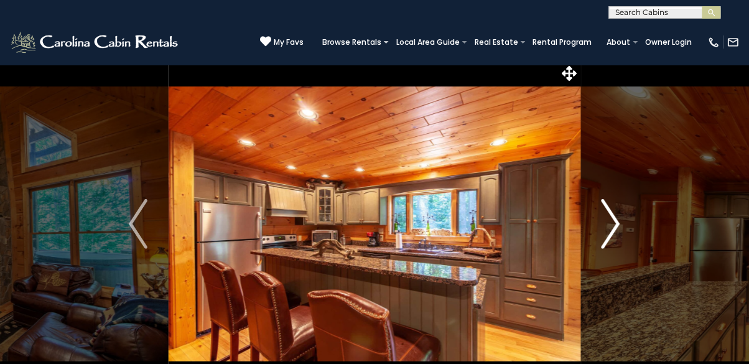
click at [629, 228] on button "Next" at bounding box center [610, 224] width 61 height 330
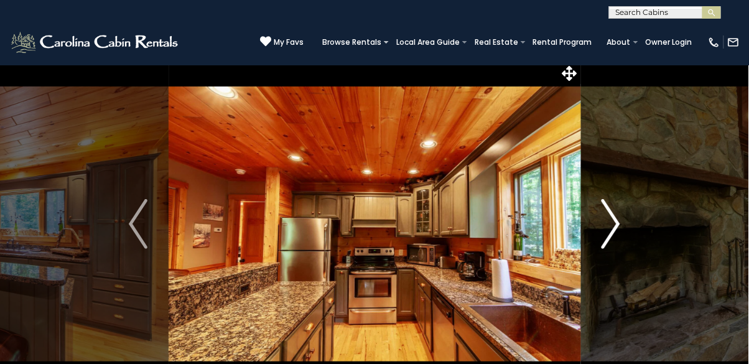
click at [629, 229] on button "Next" at bounding box center [610, 224] width 61 height 330
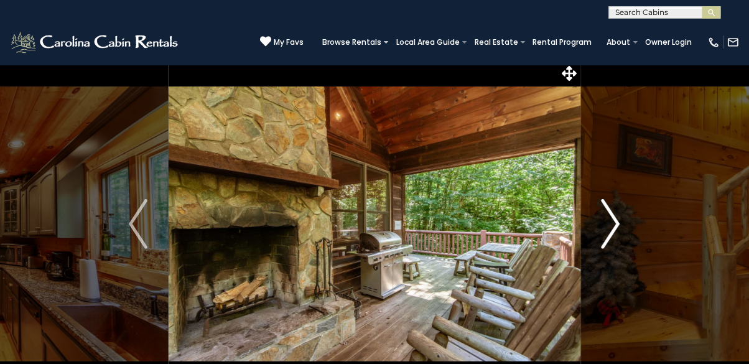
click at [622, 232] on button "Next" at bounding box center [610, 224] width 61 height 330
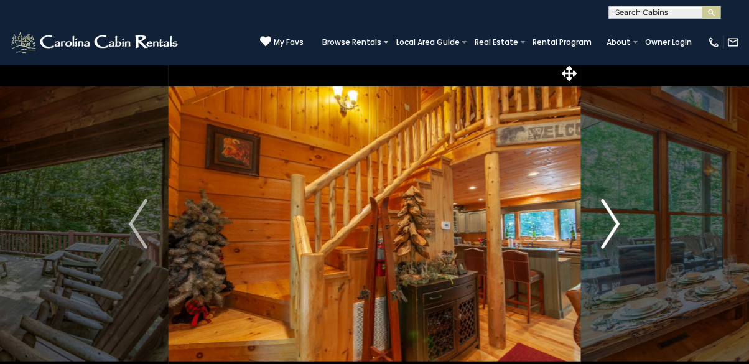
click at [623, 230] on button "Next" at bounding box center [610, 224] width 61 height 330
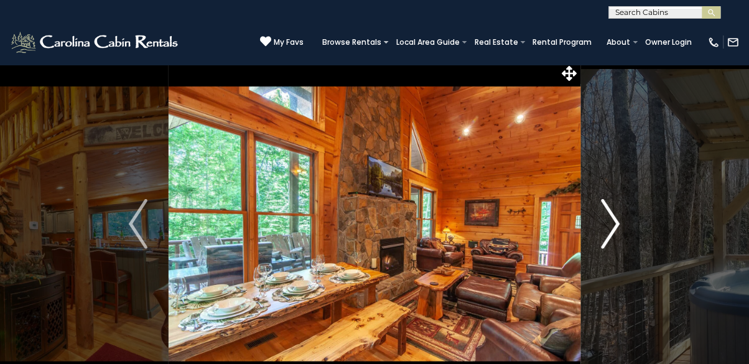
click at [624, 226] on button "Next" at bounding box center [610, 224] width 61 height 330
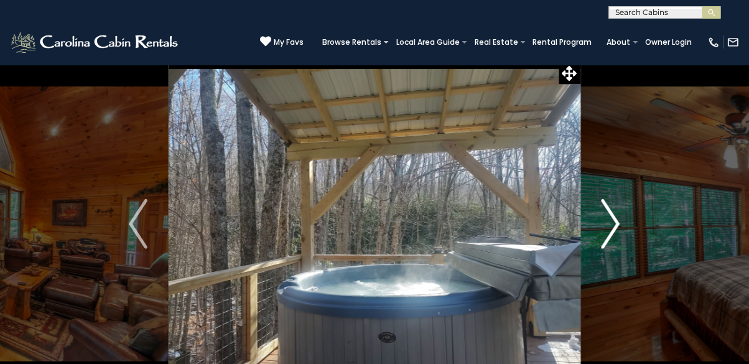
click at [626, 228] on button "Next" at bounding box center [610, 224] width 61 height 330
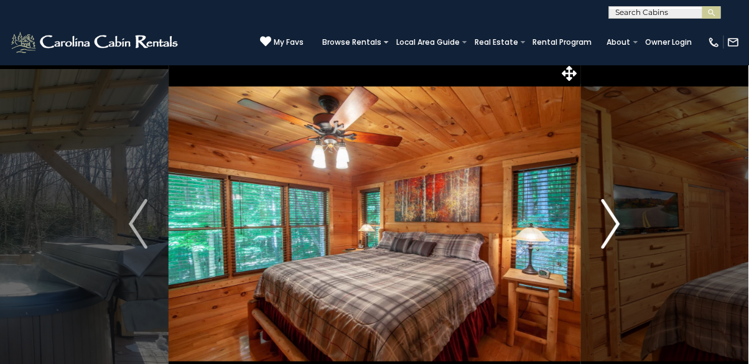
click at [626, 230] on button "Next" at bounding box center [610, 224] width 61 height 330
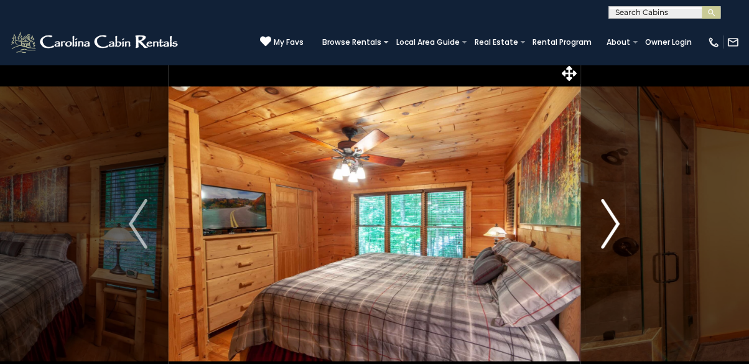
click at [621, 228] on button "Next" at bounding box center [610, 224] width 61 height 330
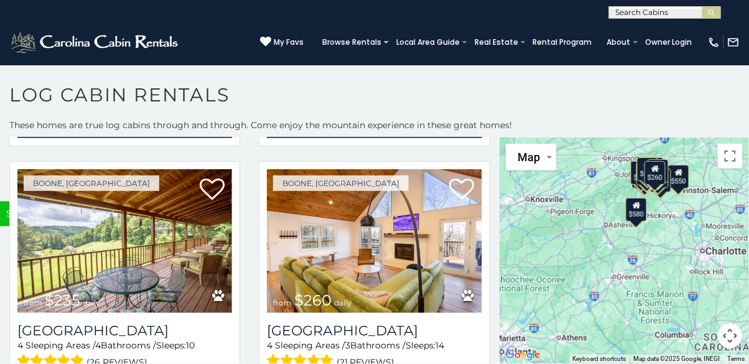
scroll to position [3666, 0]
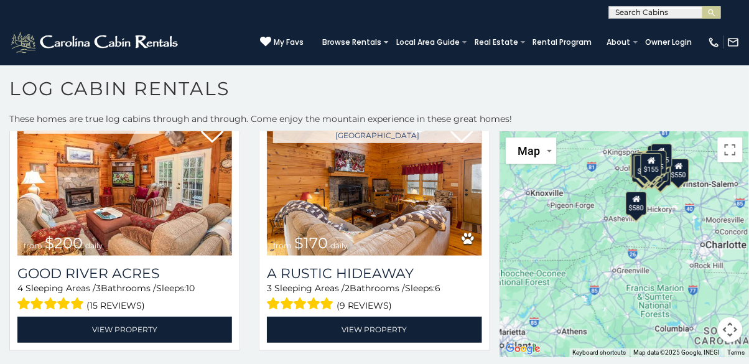
scroll to position [5284, 0]
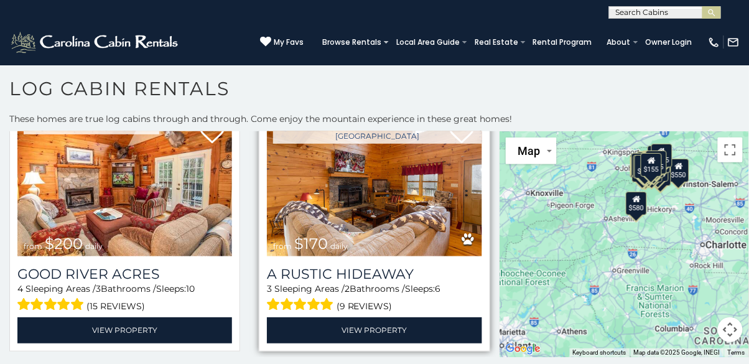
click at [412, 226] on img at bounding box center [374, 185] width 215 height 144
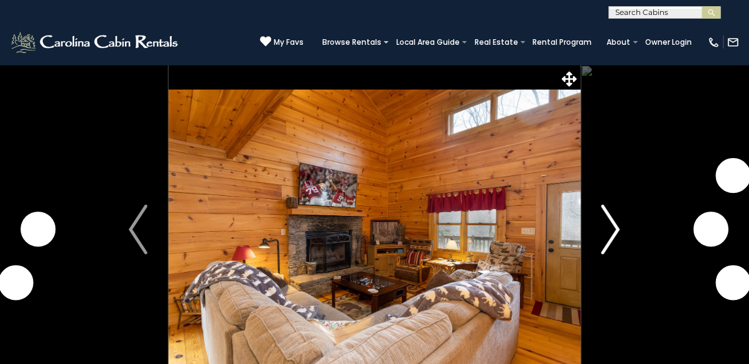
click at [614, 234] on img "Next" at bounding box center [610, 230] width 19 height 50
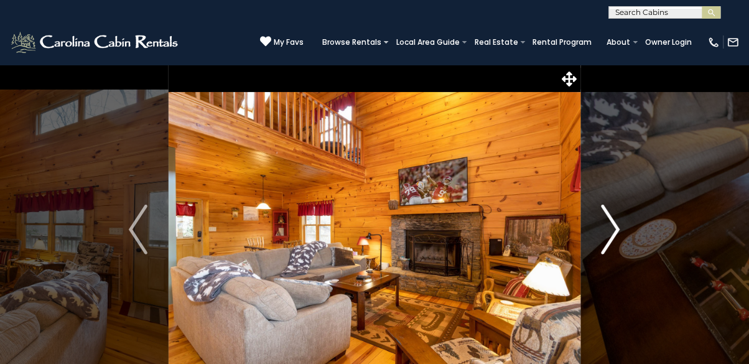
click at [610, 224] on img "Next" at bounding box center [610, 230] width 19 height 50
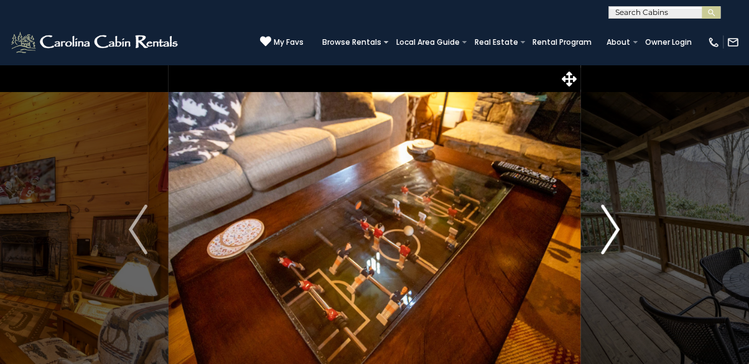
click at [616, 239] on img "Next" at bounding box center [610, 230] width 19 height 50
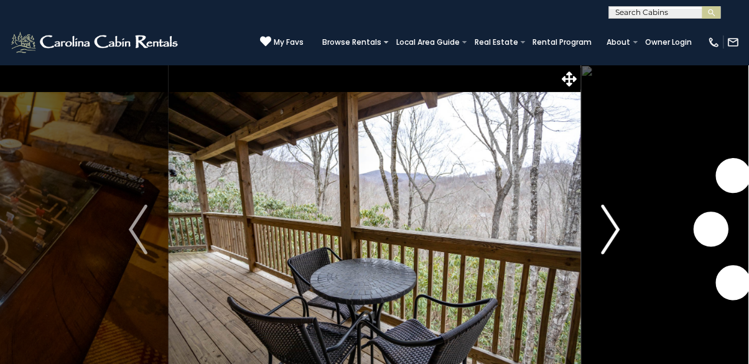
click at [619, 239] on img "Next" at bounding box center [610, 230] width 19 height 50
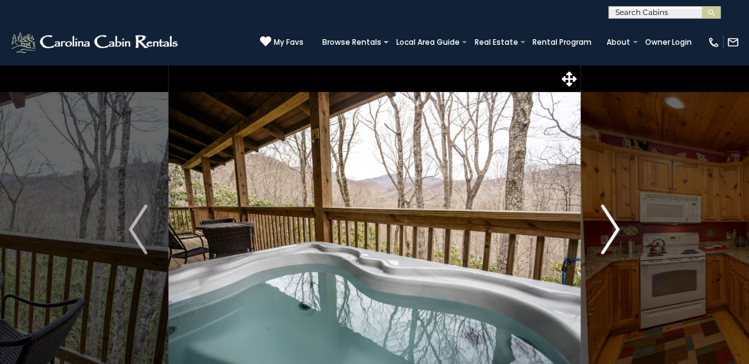
click at [616, 233] on img "Next" at bounding box center [610, 230] width 19 height 50
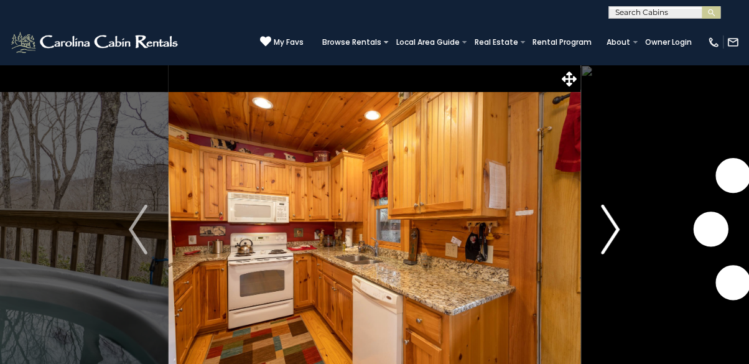
click at [608, 238] on img "Next" at bounding box center [610, 230] width 19 height 50
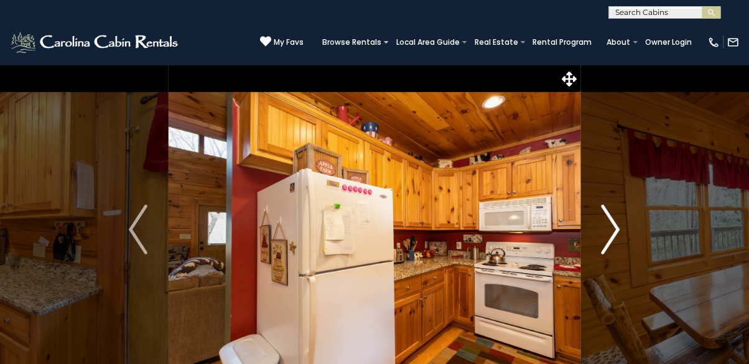
click at [599, 238] on button "Next" at bounding box center [610, 230] width 61 height 330
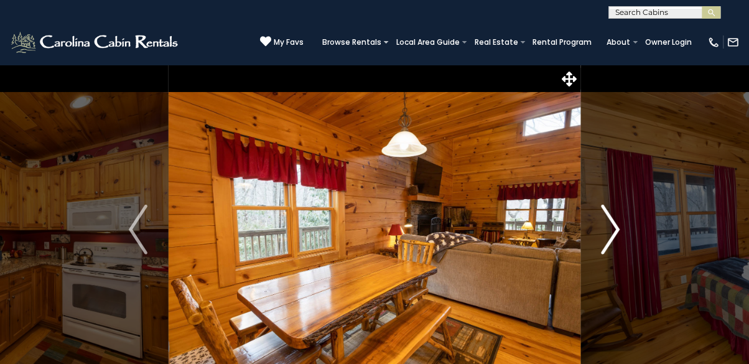
click at [614, 232] on img "Next" at bounding box center [610, 230] width 19 height 50
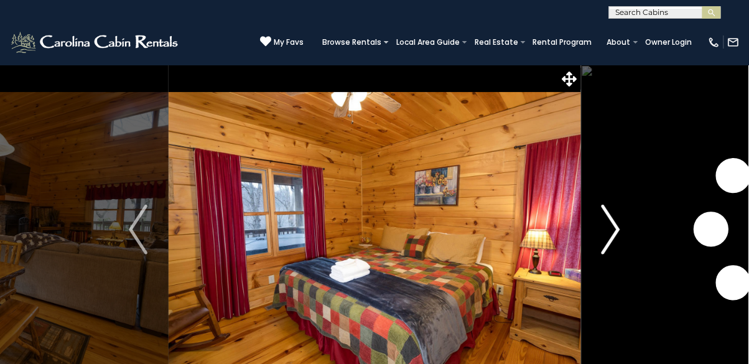
click at [605, 234] on img "Next" at bounding box center [610, 230] width 19 height 50
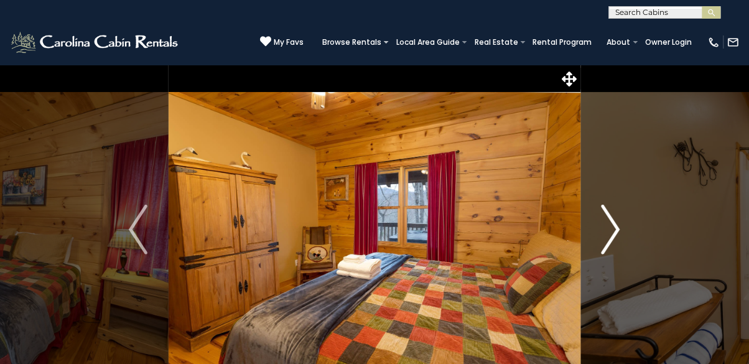
click at [618, 238] on img "Next" at bounding box center [610, 230] width 19 height 50
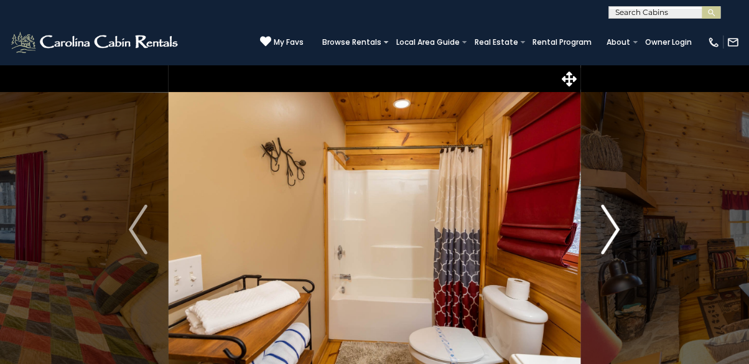
click at [615, 239] on img "Next" at bounding box center [610, 230] width 19 height 50
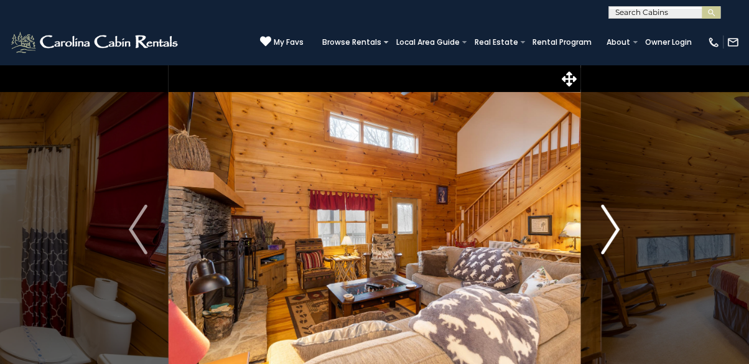
click at [609, 226] on img "Next" at bounding box center [610, 230] width 19 height 50
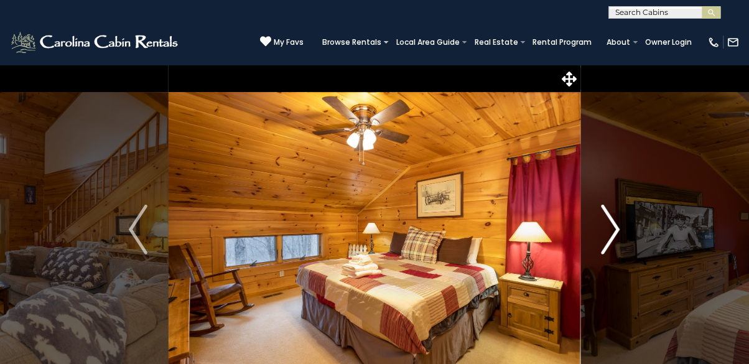
click at [612, 233] on img "Next" at bounding box center [610, 230] width 19 height 50
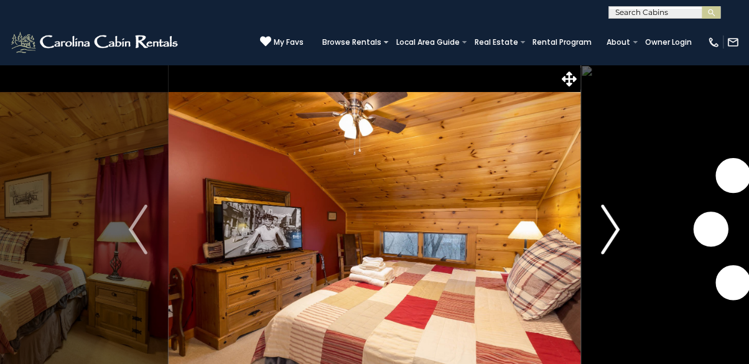
click at [593, 246] on button "Next" at bounding box center [610, 230] width 61 height 330
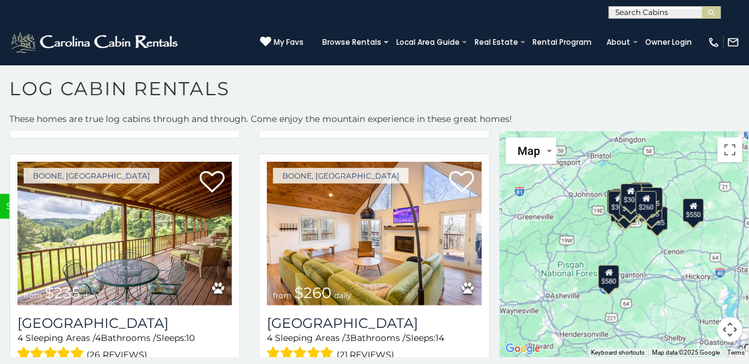
scroll to position [3668, 0]
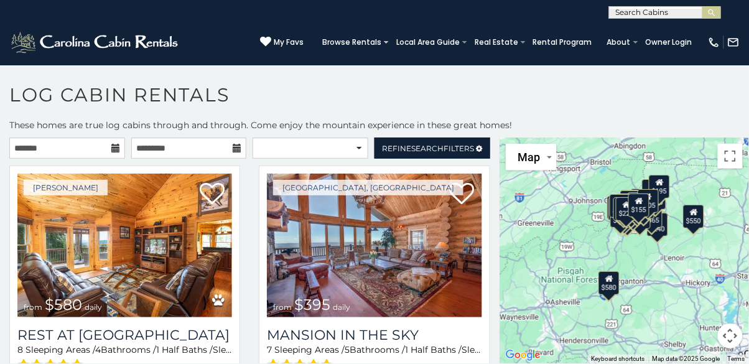
scroll to position [6, 0]
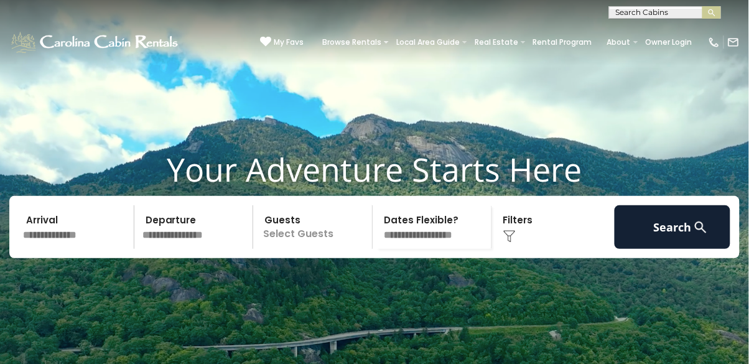
scroll to position [901, 0]
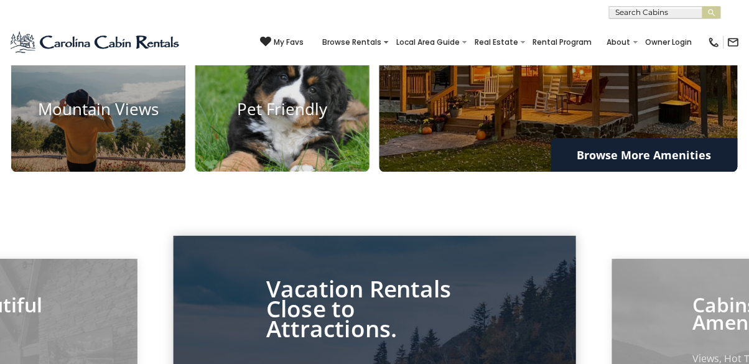
click at [308, 130] on img at bounding box center [283, 108] width 192 height 137
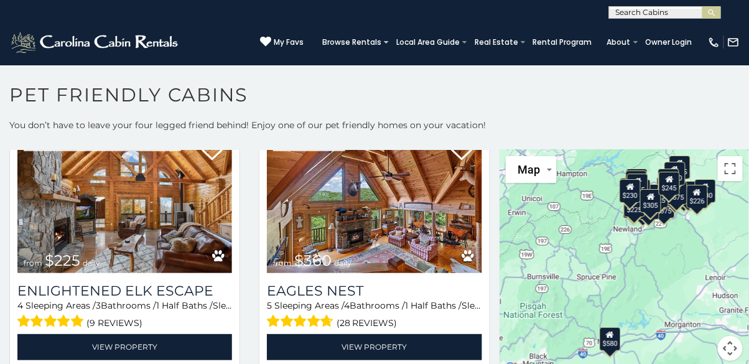
scroll to position [3199, 0]
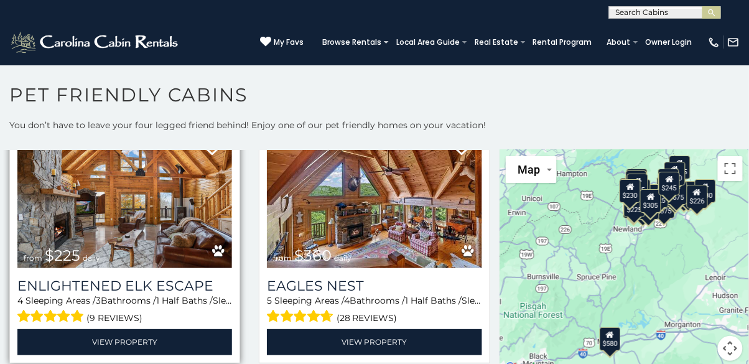
click at [159, 234] on img at bounding box center [124, 196] width 215 height 144
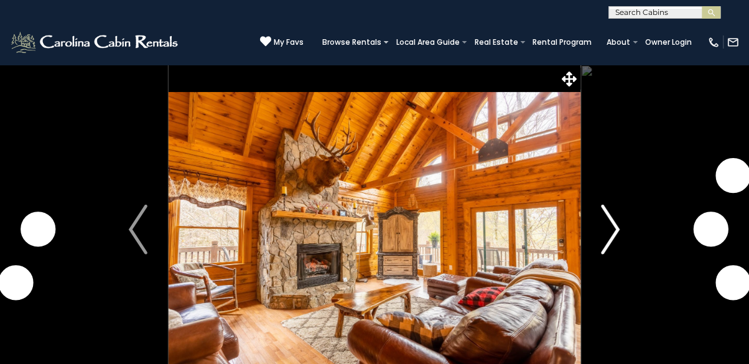
click at [621, 236] on button "Next" at bounding box center [610, 230] width 61 height 330
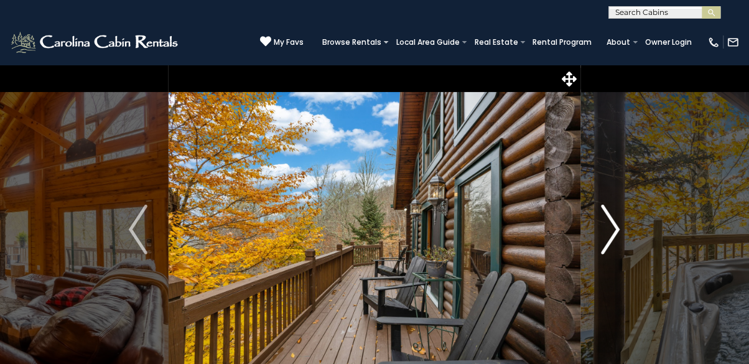
click at [617, 229] on img "Next" at bounding box center [610, 230] width 19 height 50
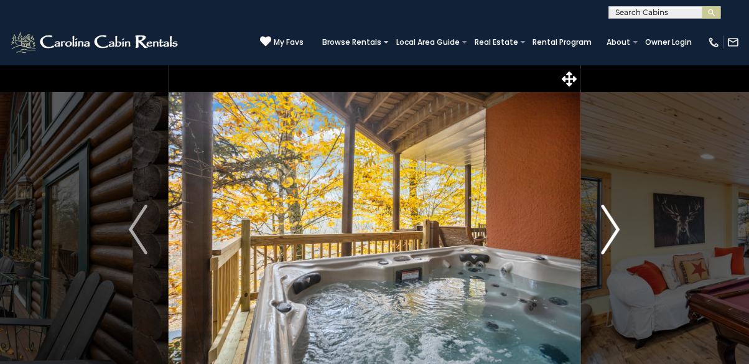
click at [612, 243] on img "Next" at bounding box center [610, 230] width 19 height 50
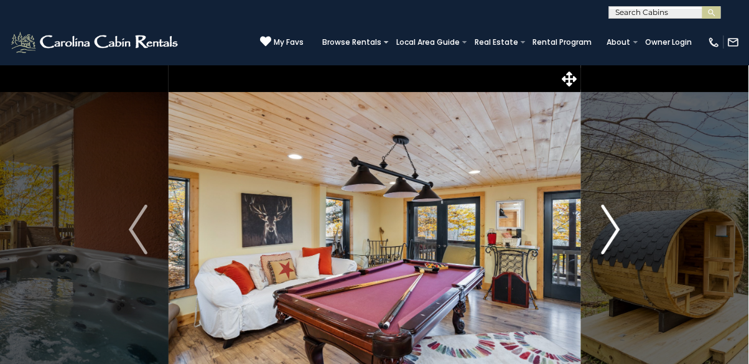
click at [616, 233] on img "Next" at bounding box center [610, 230] width 19 height 50
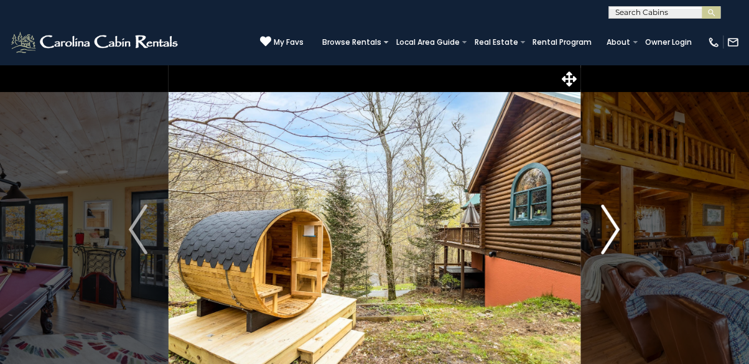
click at [616, 233] on img "Next" at bounding box center [610, 230] width 19 height 50
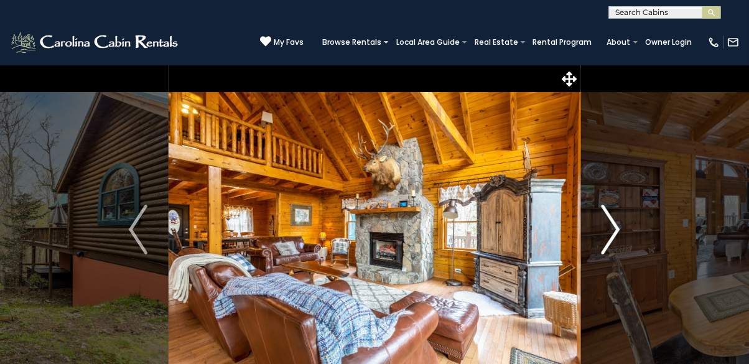
click at [616, 244] on img "Next" at bounding box center [610, 230] width 19 height 50
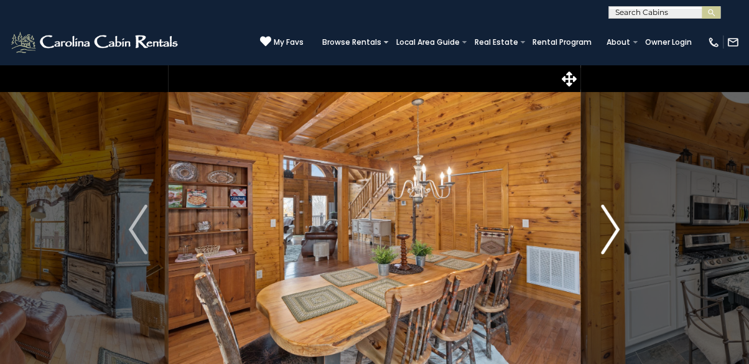
click at [618, 250] on img "Next" at bounding box center [610, 230] width 19 height 50
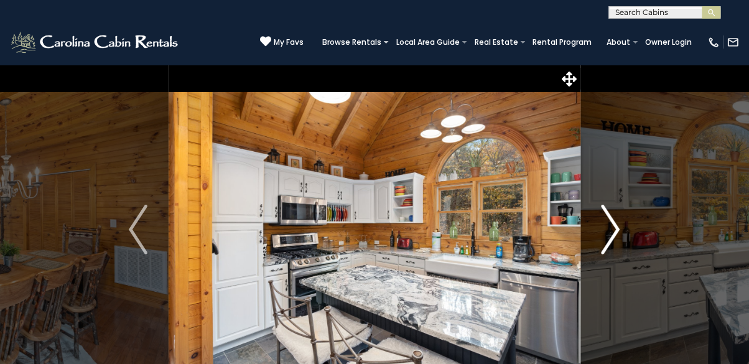
click at [614, 242] on img "Next" at bounding box center [610, 230] width 19 height 50
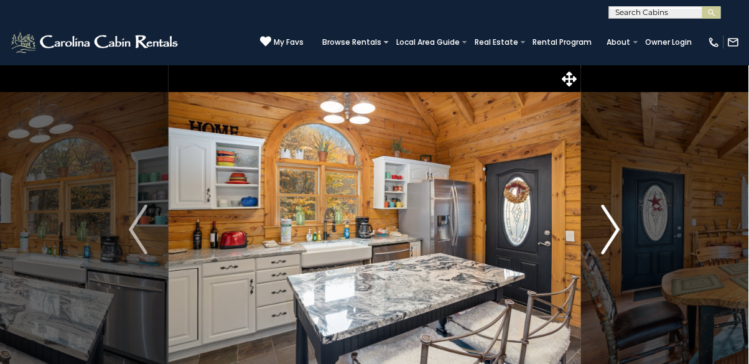
click at [614, 245] on img "Next" at bounding box center [610, 230] width 19 height 50
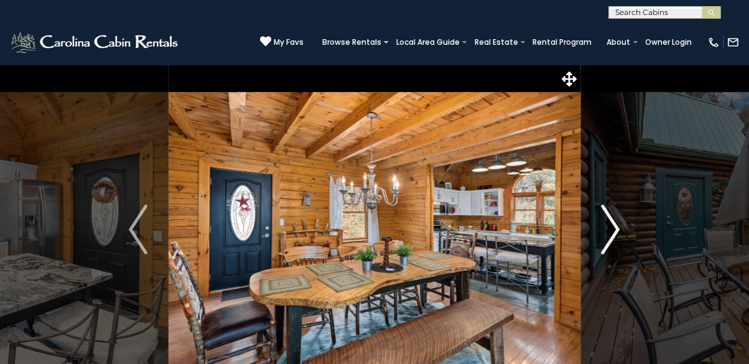
click at [614, 252] on img "Next" at bounding box center [610, 230] width 19 height 50
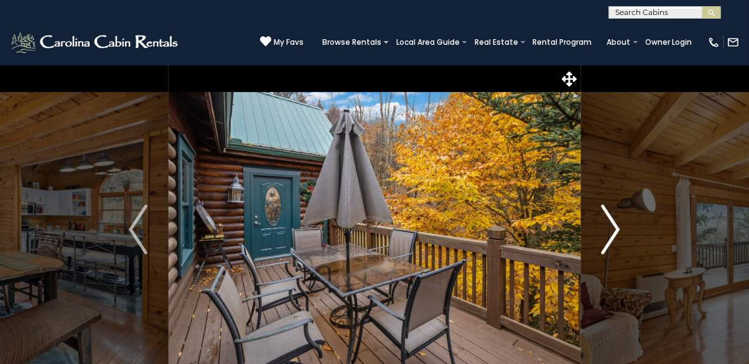
click at [618, 243] on img "Next" at bounding box center [610, 230] width 19 height 50
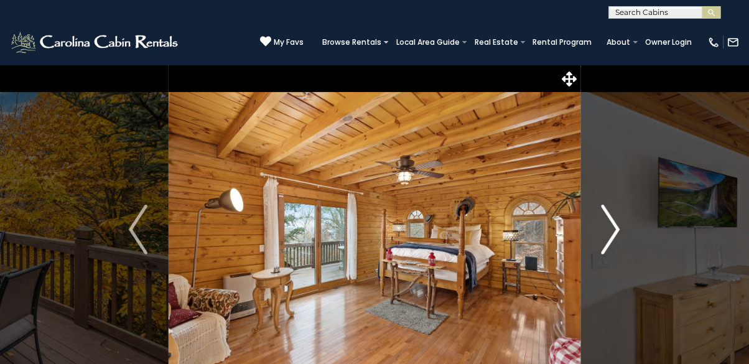
click at [616, 241] on img "Next" at bounding box center [610, 230] width 19 height 50
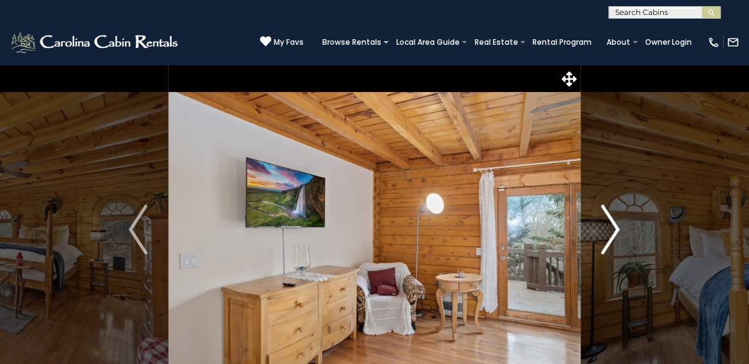
click at [616, 239] on img "Next" at bounding box center [610, 230] width 19 height 50
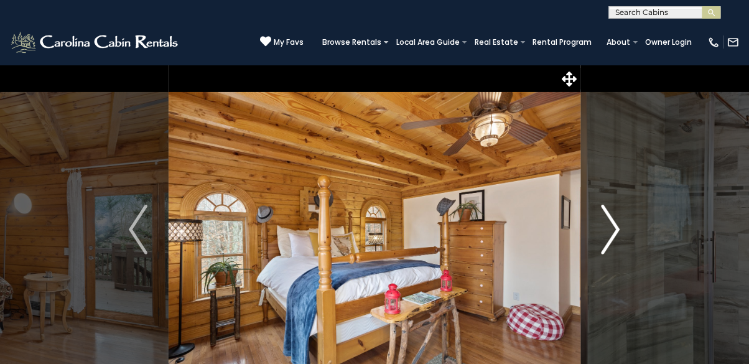
click at [618, 237] on img "Next" at bounding box center [610, 230] width 19 height 50
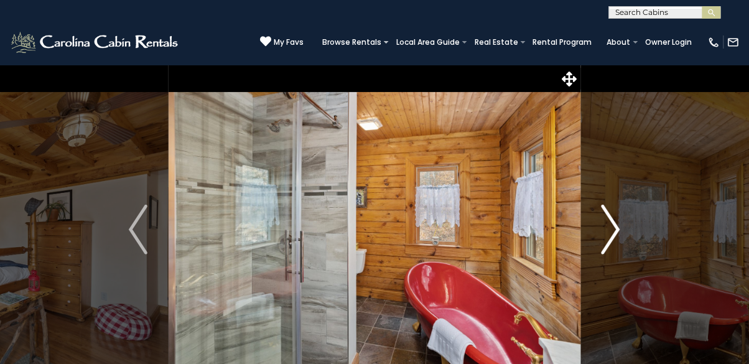
click at [614, 239] on img "Next" at bounding box center [610, 230] width 19 height 50
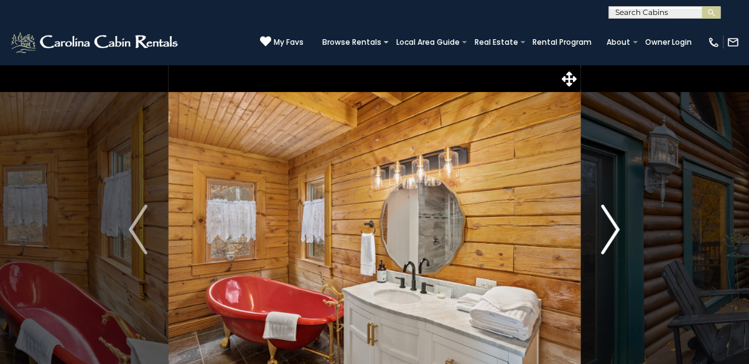
click at [614, 209] on img "Next" at bounding box center [610, 230] width 19 height 50
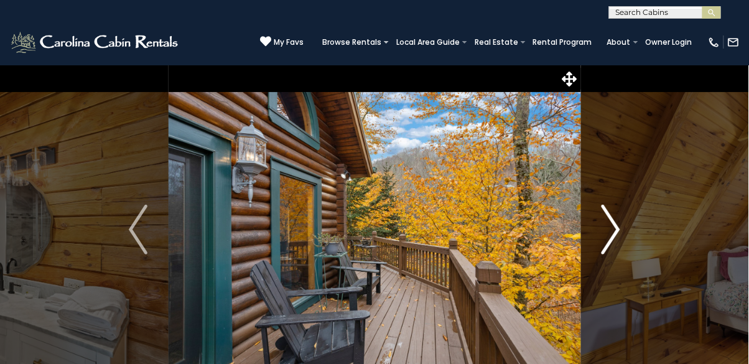
click at [603, 237] on img "Next" at bounding box center [610, 230] width 19 height 50
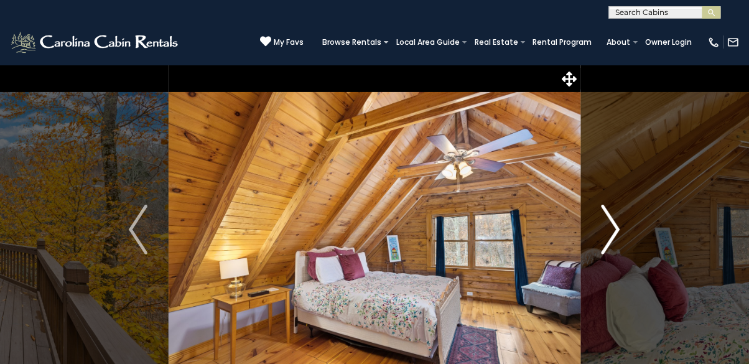
click at [621, 231] on button "Next" at bounding box center [610, 230] width 61 height 330
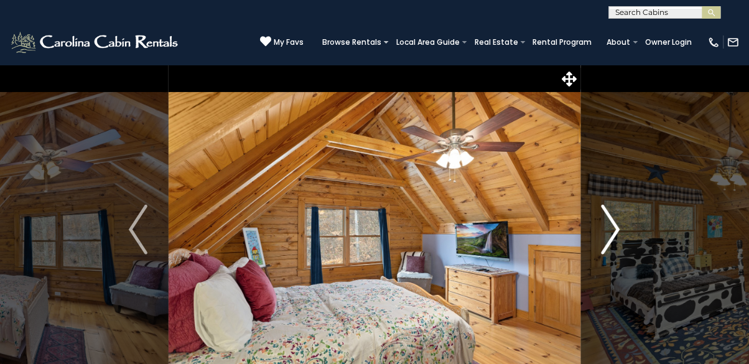
click at [616, 237] on img "Next" at bounding box center [610, 230] width 19 height 50
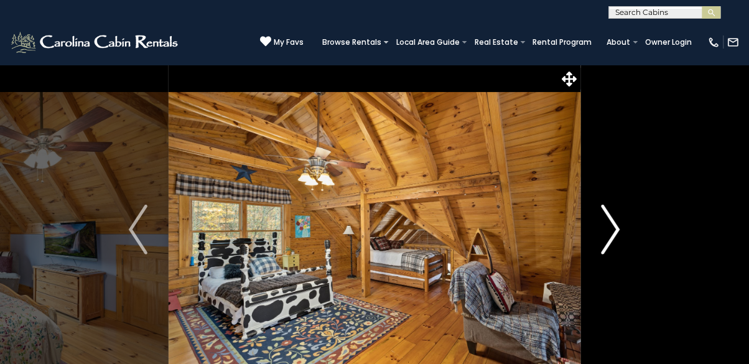
click at [611, 239] on img "Next" at bounding box center [610, 230] width 19 height 50
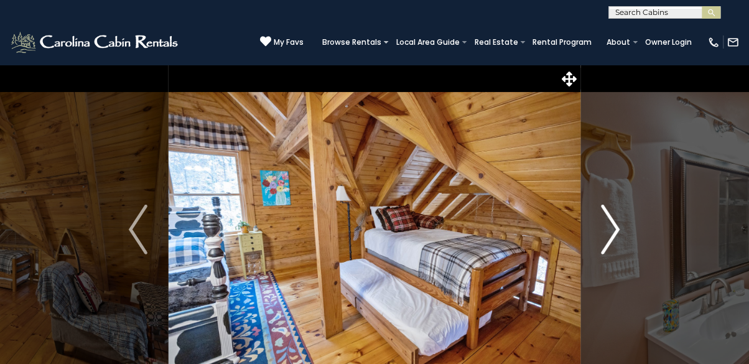
click at [611, 242] on img "Next" at bounding box center [610, 230] width 19 height 50
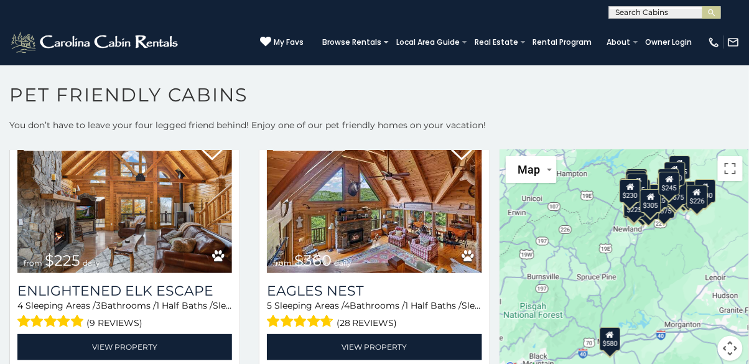
scroll to position [3194, 0]
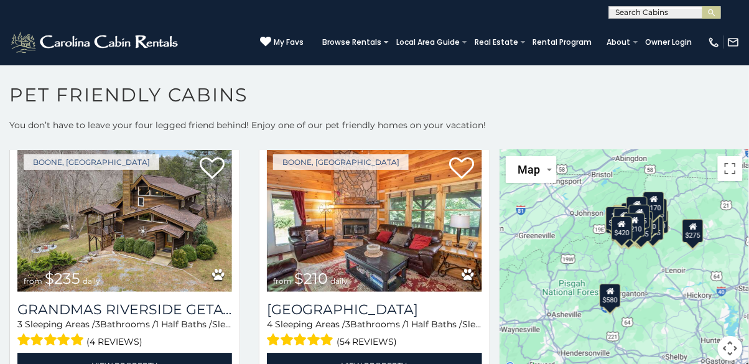
scroll to position [5008, 0]
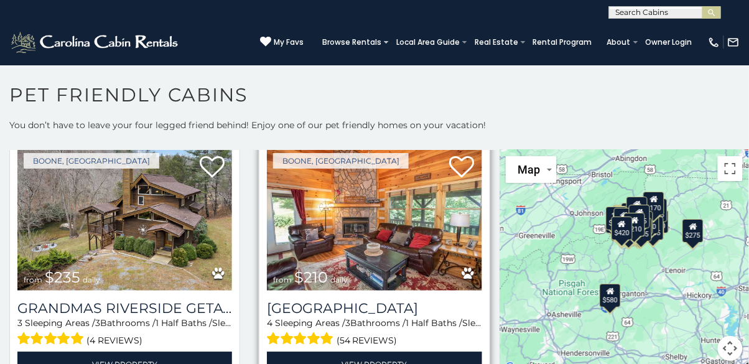
click at [413, 226] on img at bounding box center [374, 219] width 215 height 144
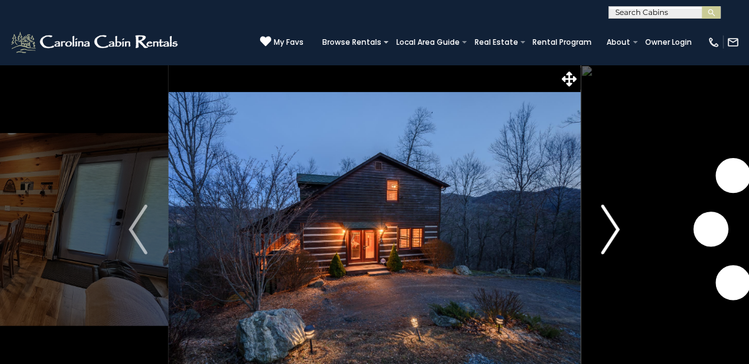
click at [619, 229] on img "Next" at bounding box center [610, 230] width 19 height 50
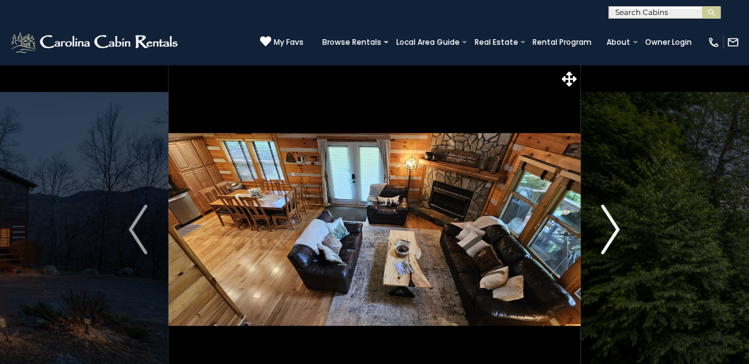
click at [611, 234] on img "Next" at bounding box center [610, 230] width 19 height 50
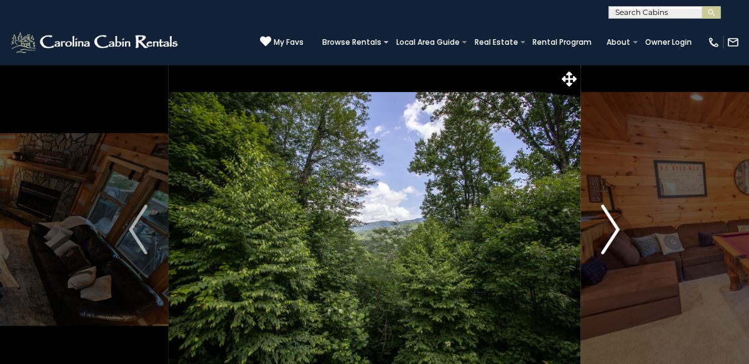
click at [613, 233] on img "Next" at bounding box center [610, 230] width 19 height 50
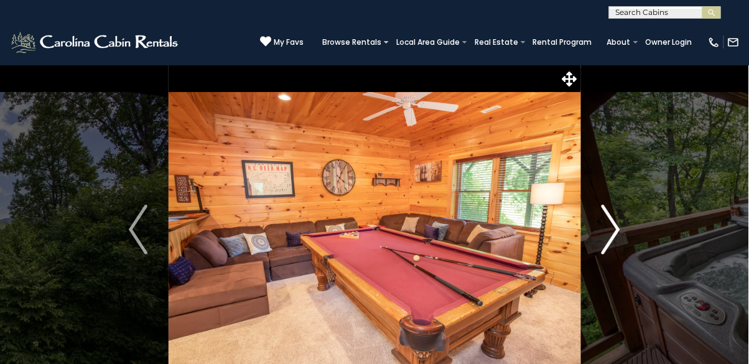
click at [619, 234] on img "Next" at bounding box center [610, 230] width 19 height 50
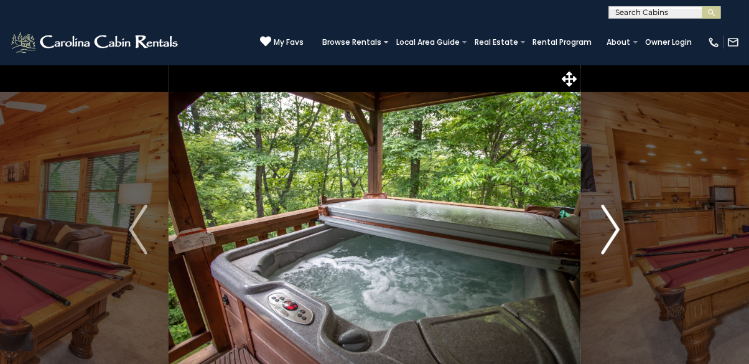
click at [614, 233] on img "Next" at bounding box center [610, 230] width 19 height 50
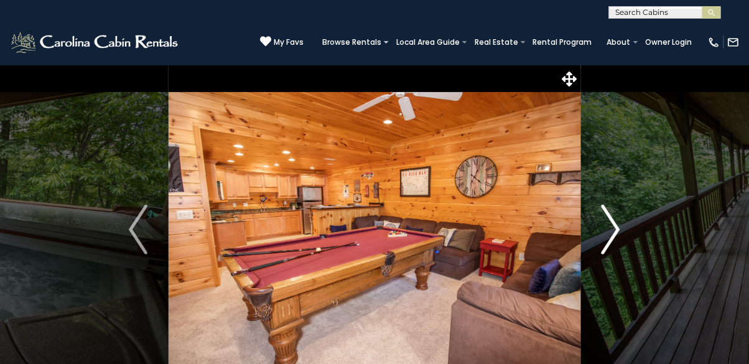
click at [611, 234] on img "Next" at bounding box center [610, 230] width 19 height 50
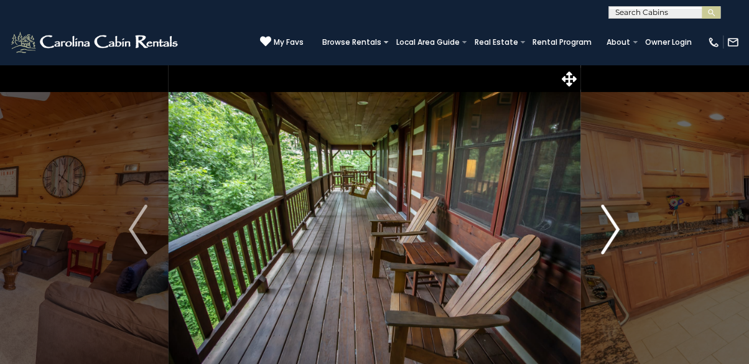
click at [612, 238] on img "Next" at bounding box center [610, 230] width 19 height 50
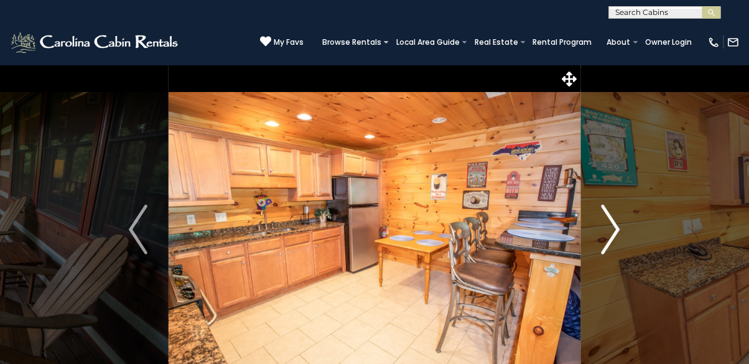
click at [614, 233] on img "Next" at bounding box center [610, 230] width 19 height 50
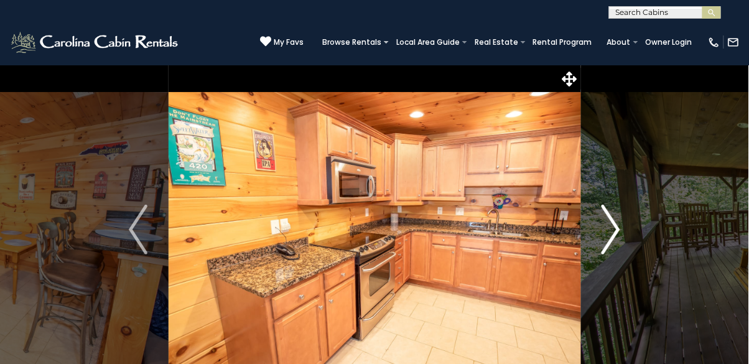
click at [614, 242] on img "Next" at bounding box center [610, 230] width 19 height 50
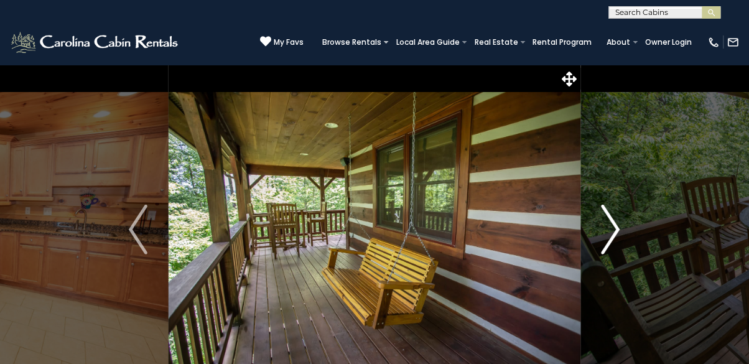
click at [621, 239] on button "Next" at bounding box center [610, 230] width 61 height 330
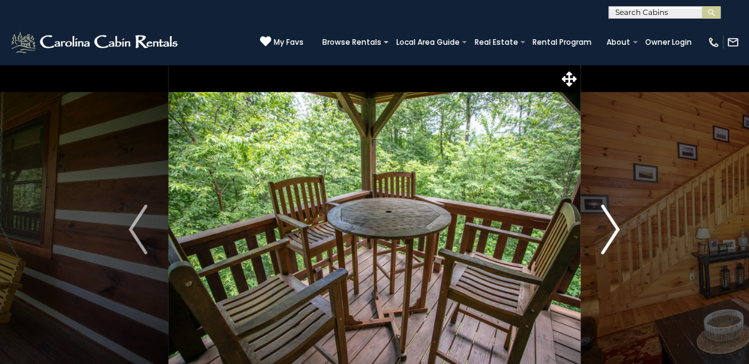
click at [611, 238] on img "Next" at bounding box center [610, 230] width 19 height 50
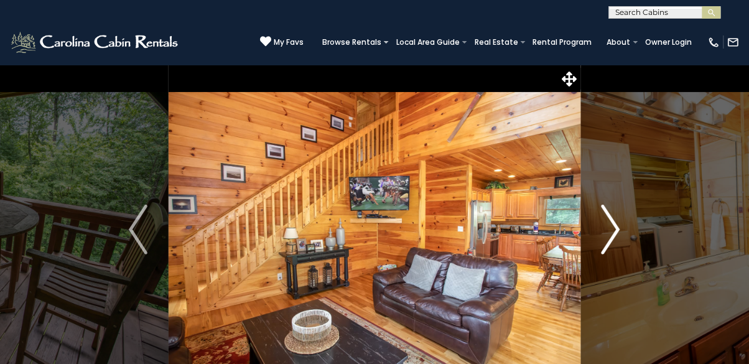
click at [609, 238] on img "Next" at bounding box center [610, 230] width 19 height 50
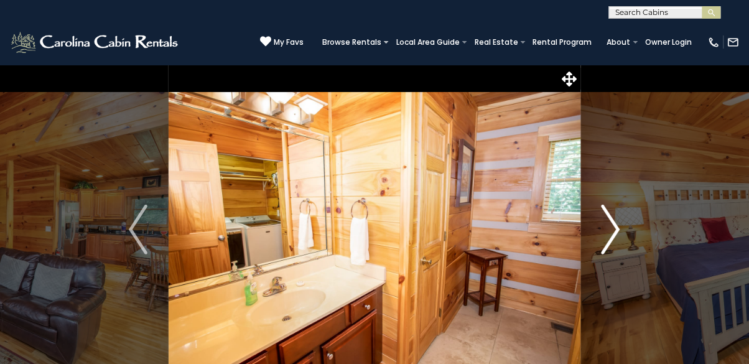
click at [616, 242] on img "Next" at bounding box center [610, 230] width 19 height 50
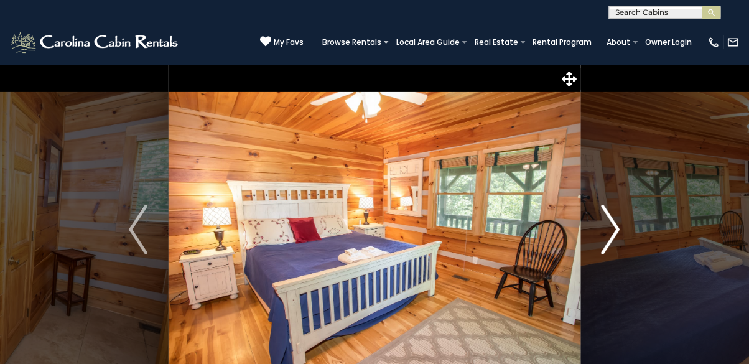
click at [618, 245] on img "Next" at bounding box center [610, 230] width 19 height 50
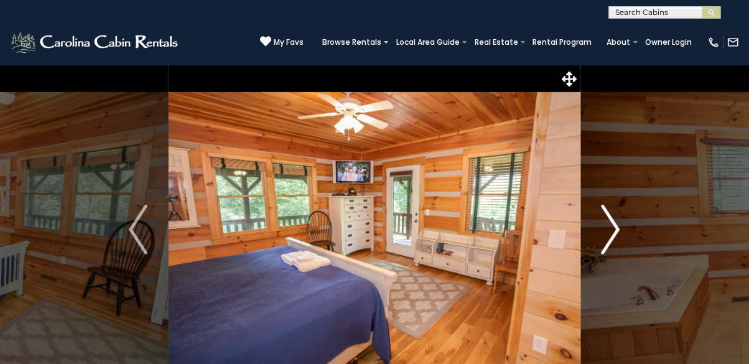
click at [624, 243] on button "Next" at bounding box center [610, 230] width 61 height 330
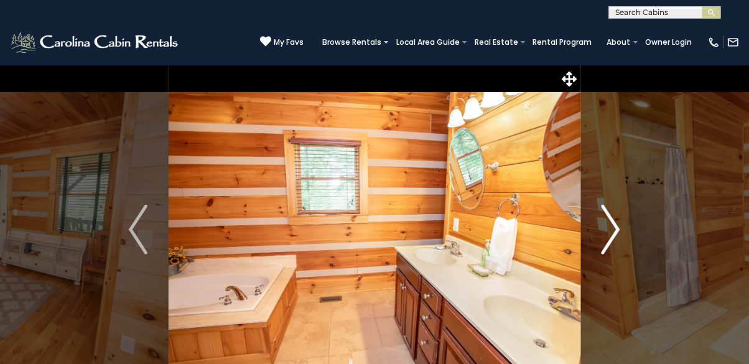
click at [624, 239] on button "Next" at bounding box center [610, 230] width 61 height 330
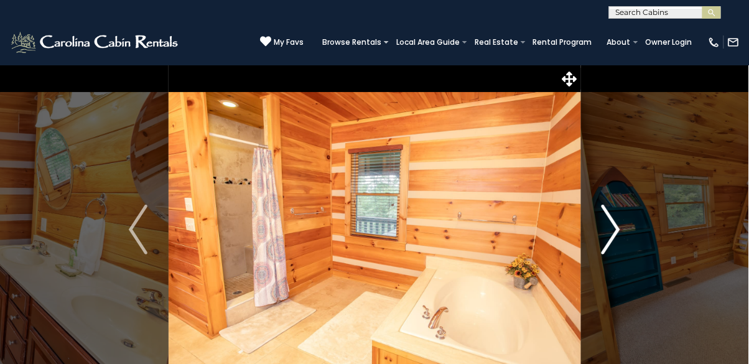
click at [621, 239] on button "Next" at bounding box center [610, 230] width 61 height 330
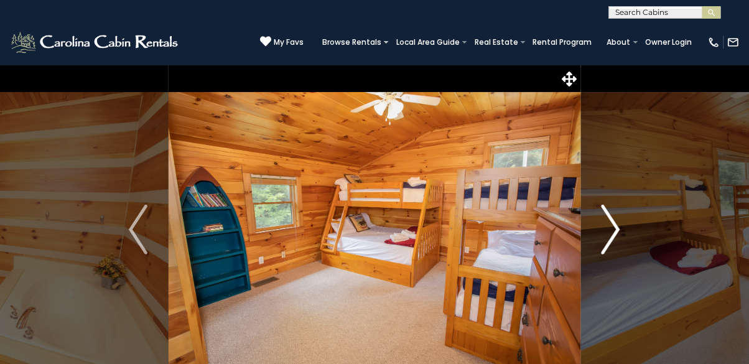
click at [626, 238] on button "Next" at bounding box center [610, 230] width 61 height 330
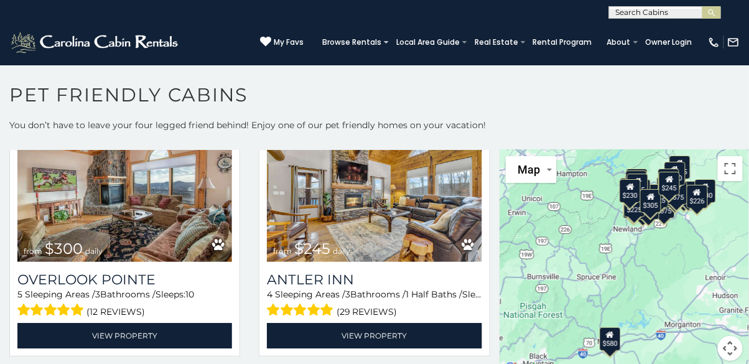
scroll to position [2946, 0]
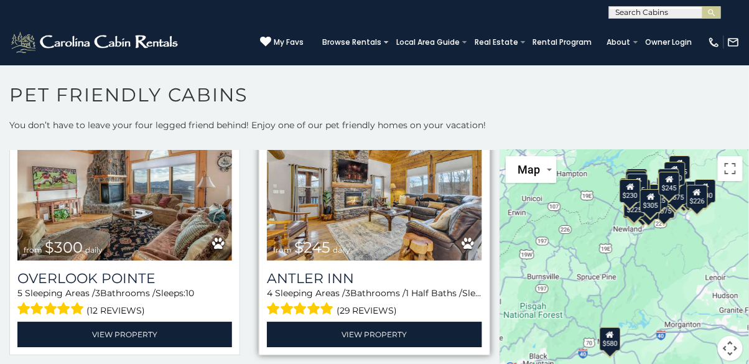
click at [433, 254] on img at bounding box center [374, 189] width 215 height 144
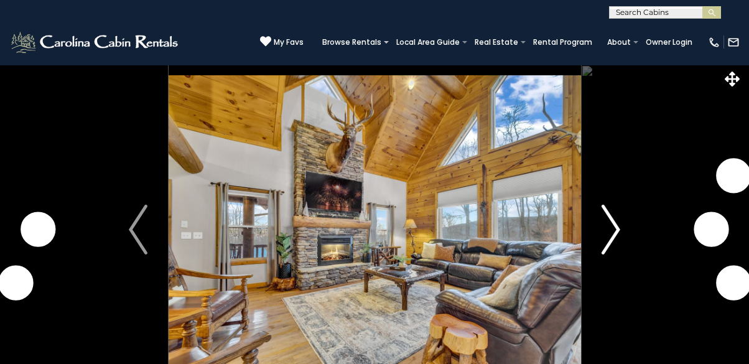
click at [625, 234] on button "Next" at bounding box center [610, 230] width 61 height 330
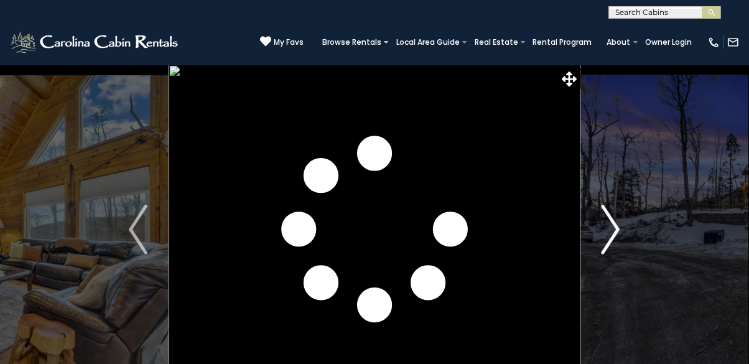
click at [618, 235] on img "Next" at bounding box center [610, 230] width 19 height 50
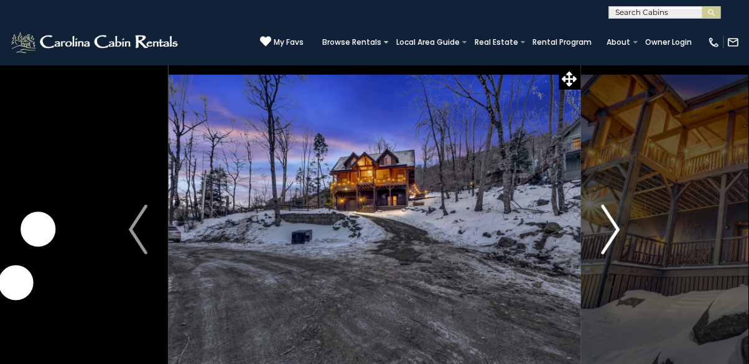
click at [619, 234] on img "Next" at bounding box center [610, 230] width 19 height 50
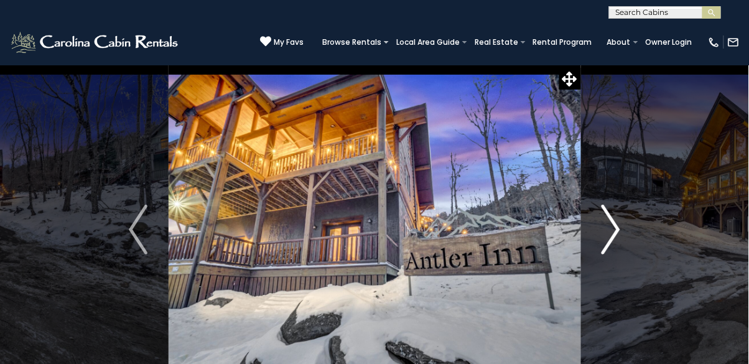
click at [614, 229] on img "Next" at bounding box center [610, 230] width 19 height 50
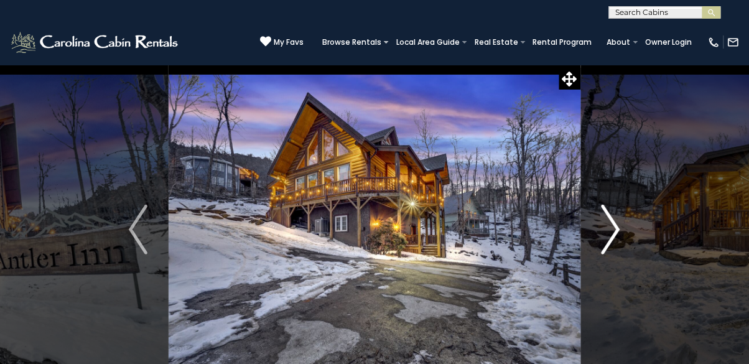
click at [613, 239] on img "Next" at bounding box center [610, 230] width 19 height 50
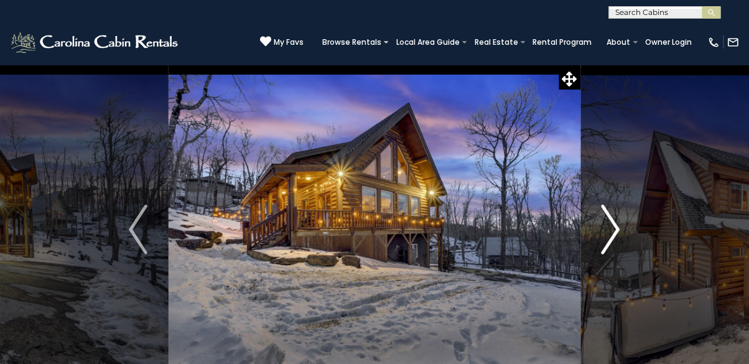
click at [615, 235] on img "Next" at bounding box center [610, 230] width 19 height 50
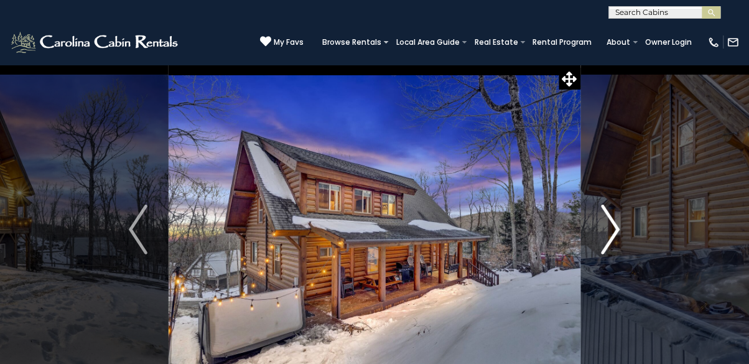
click at [611, 241] on img "Next" at bounding box center [610, 230] width 19 height 50
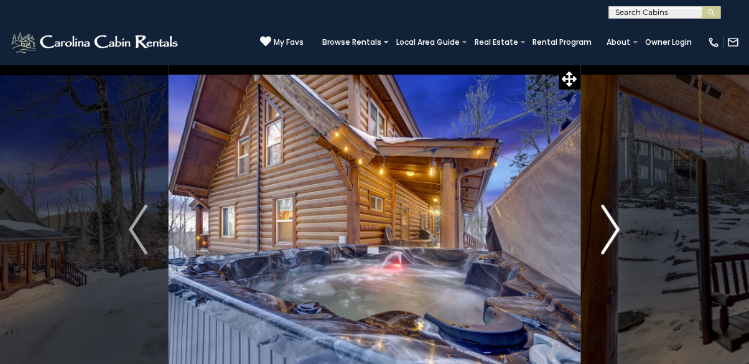
click at [616, 237] on img "Next" at bounding box center [610, 230] width 19 height 50
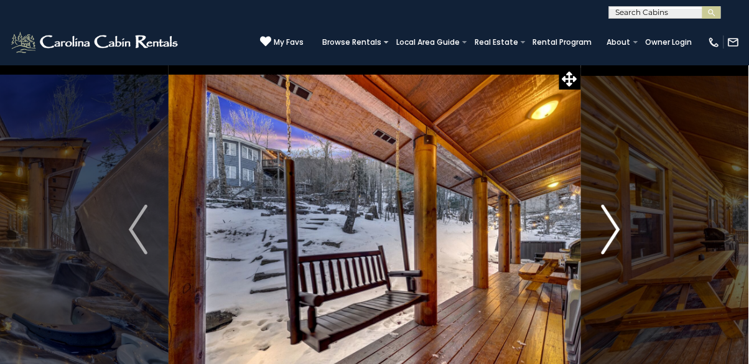
click at [616, 235] on img "Next" at bounding box center [610, 230] width 19 height 50
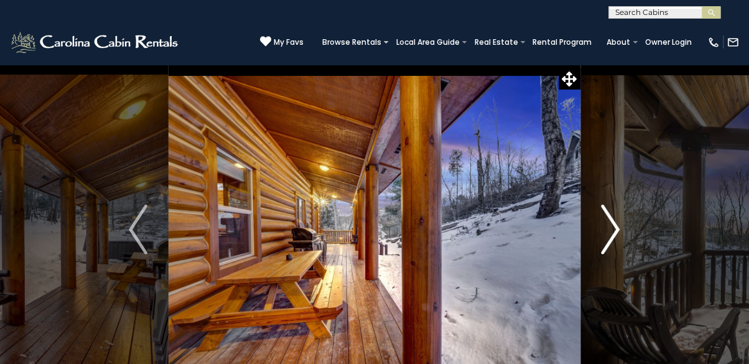
click at [621, 238] on button "Next" at bounding box center [610, 230] width 61 height 330
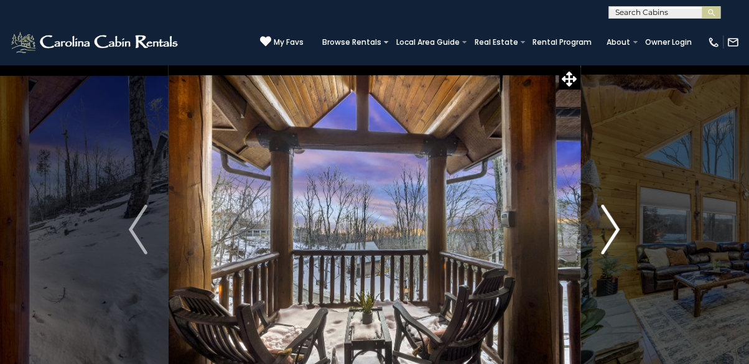
click at [619, 238] on img "Next" at bounding box center [610, 230] width 19 height 50
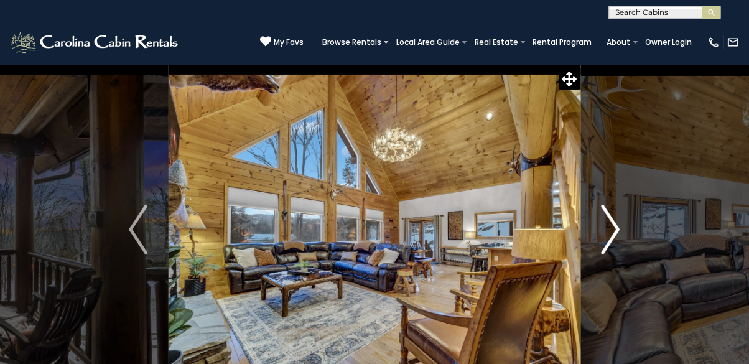
click at [613, 240] on img "Next" at bounding box center [610, 230] width 19 height 50
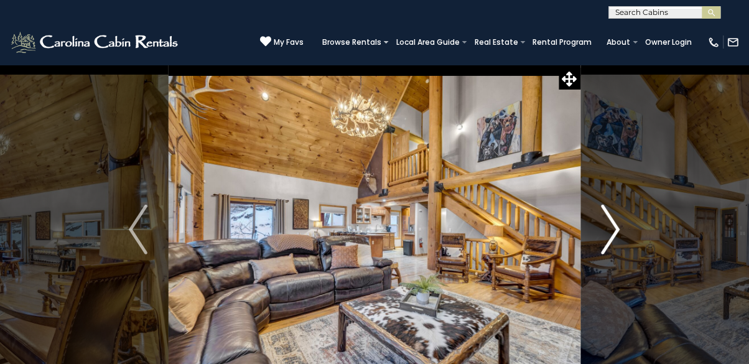
click at [624, 232] on button "Next" at bounding box center [610, 230] width 61 height 330
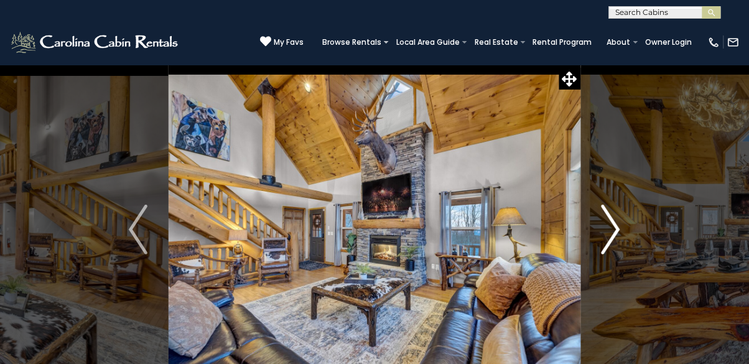
click at [605, 244] on img "Next" at bounding box center [610, 230] width 19 height 50
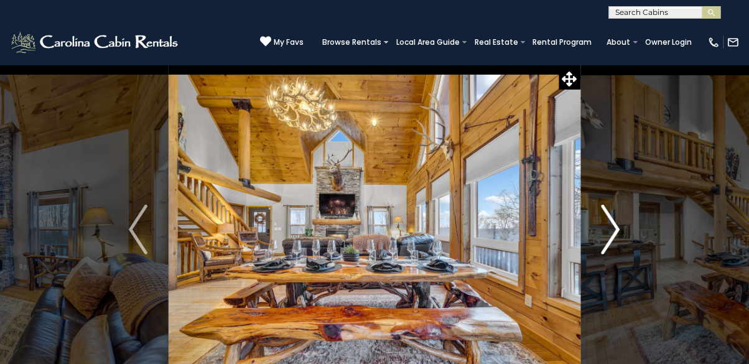
click at [617, 240] on img "Next" at bounding box center [610, 230] width 19 height 50
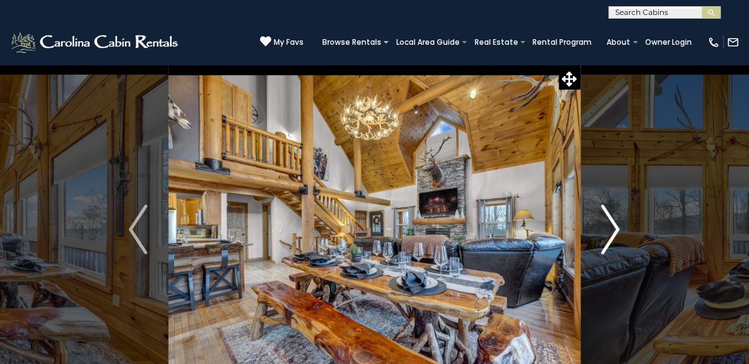
click at [617, 237] on img "Next" at bounding box center [610, 230] width 19 height 50
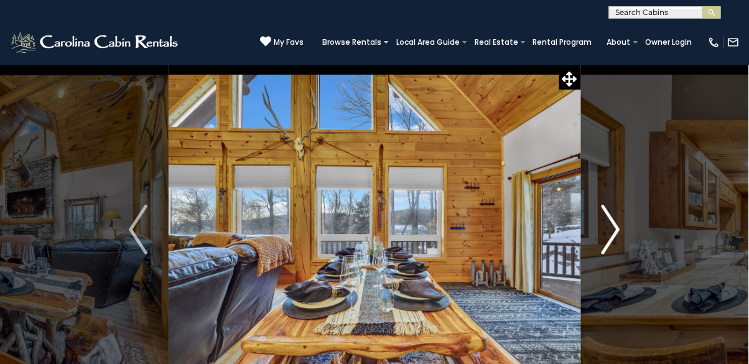
click at [616, 240] on img "Next" at bounding box center [610, 230] width 19 height 50
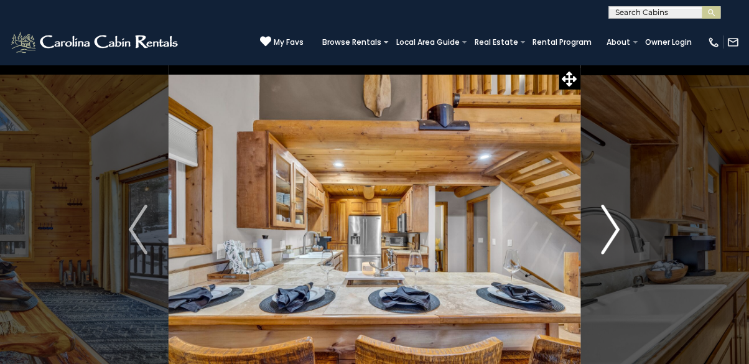
click at [618, 244] on img "Next" at bounding box center [610, 230] width 19 height 50
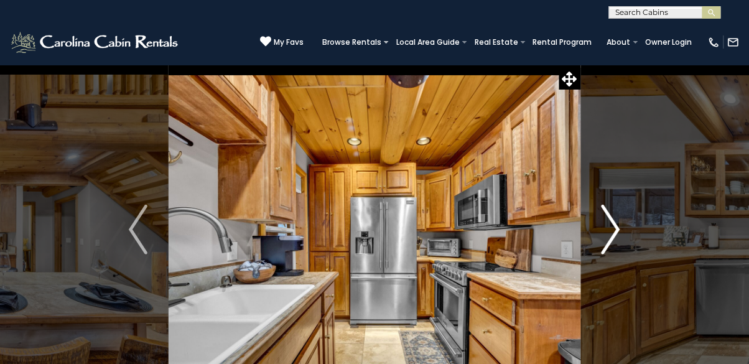
click at [623, 234] on button "Next" at bounding box center [610, 230] width 61 height 330
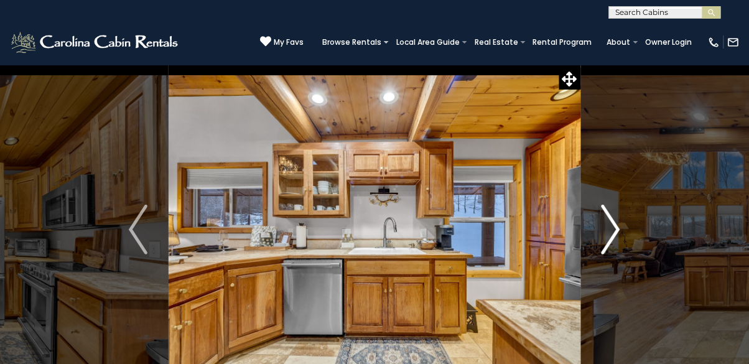
click at [619, 236] on img "Next" at bounding box center [610, 230] width 19 height 50
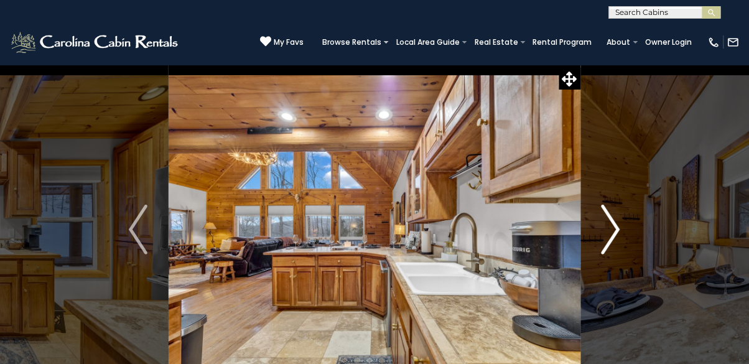
click at [617, 234] on img "Next" at bounding box center [610, 230] width 19 height 50
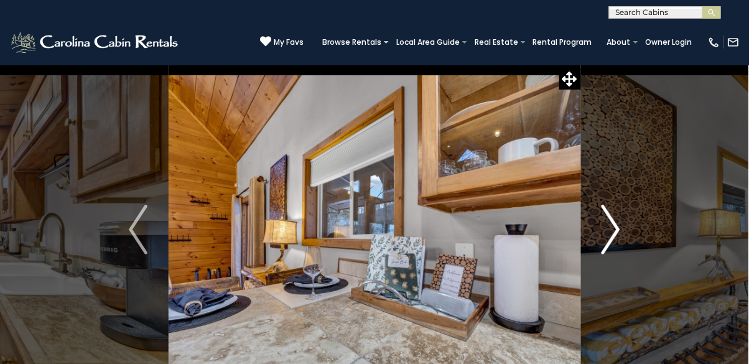
click at [613, 233] on img "Next" at bounding box center [610, 230] width 19 height 50
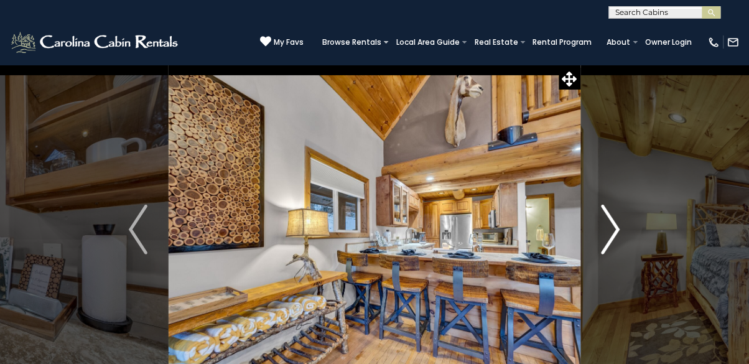
click at [619, 231] on img "Next" at bounding box center [610, 230] width 19 height 50
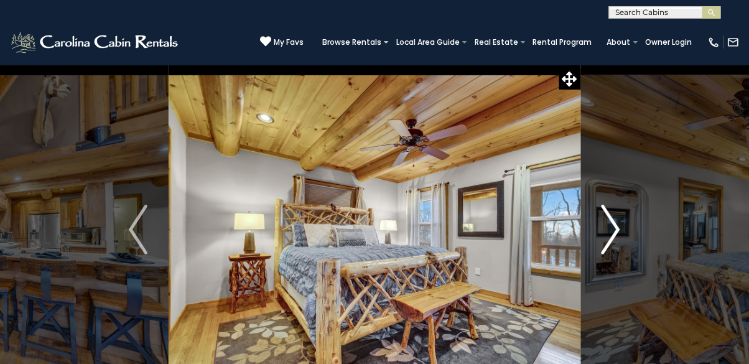
click at [614, 233] on img "Next" at bounding box center [610, 230] width 19 height 50
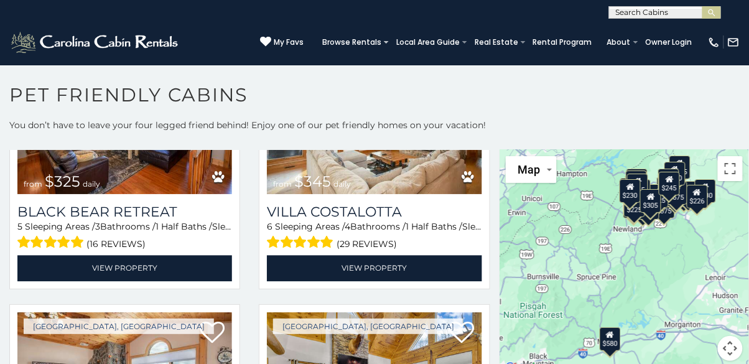
scroll to position [2751, 0]
